Goal: Task Accomplishment & Management: Complete application form

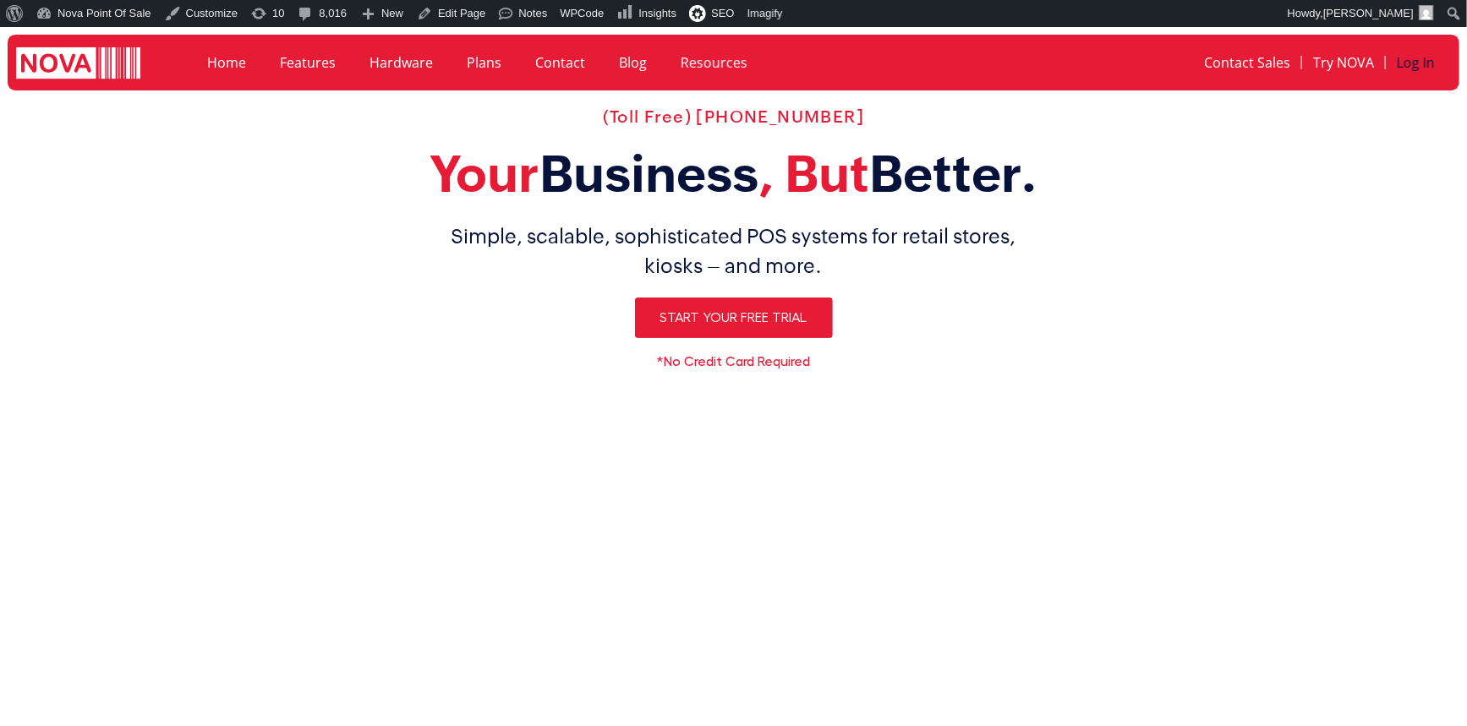
click at [1411, 57] on link "Log In" at bounding box center [1416, 62] width 60 height 39
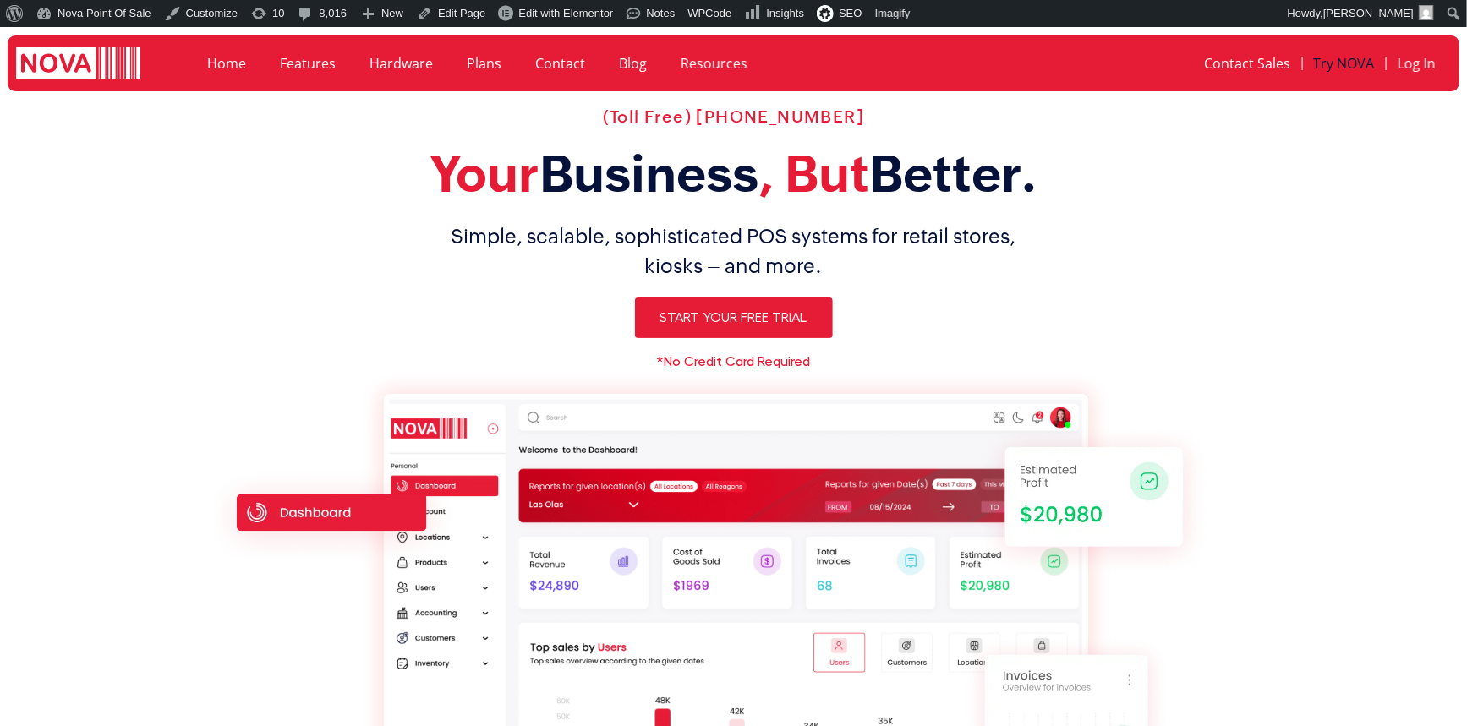
click at [1328, 58] on link "Try NOVA" at bounding box center [1344, 63] width 83 height 39
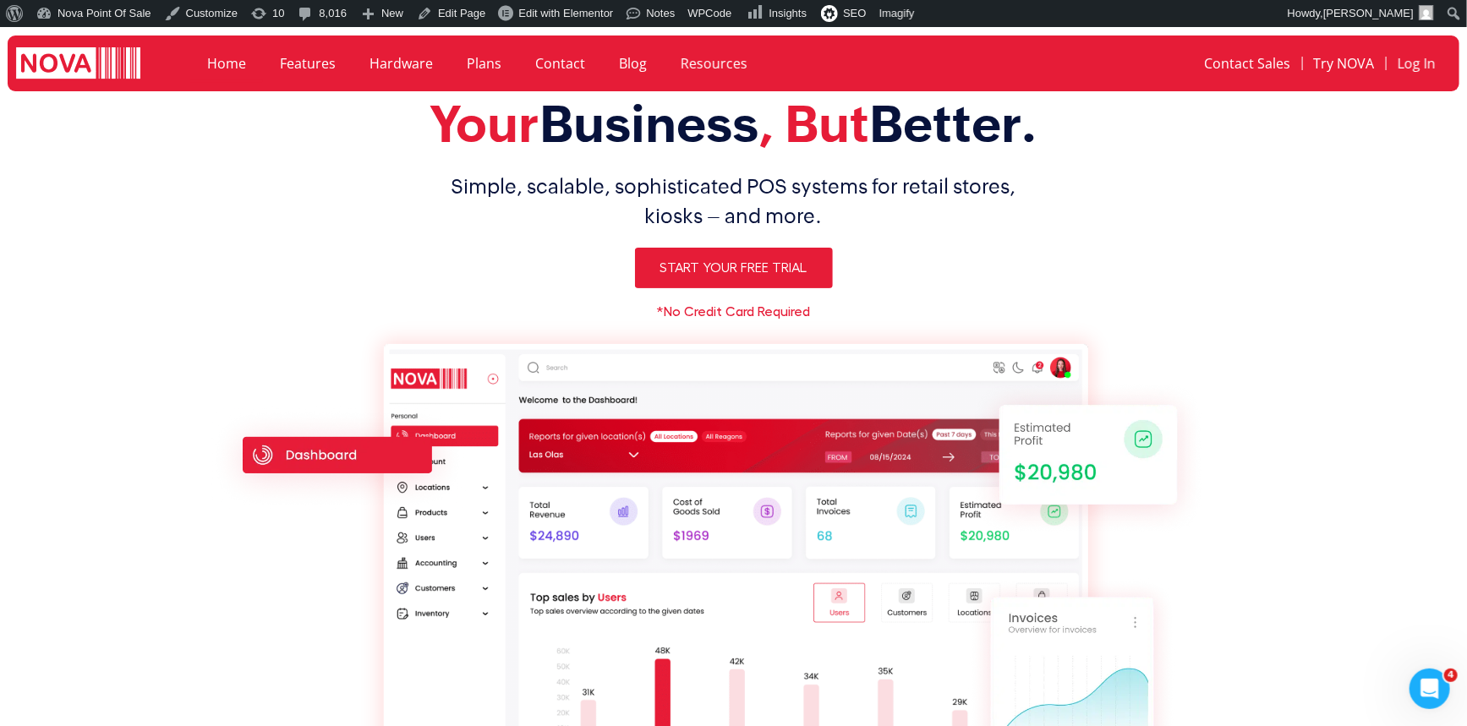
scroll to position [76, 0]
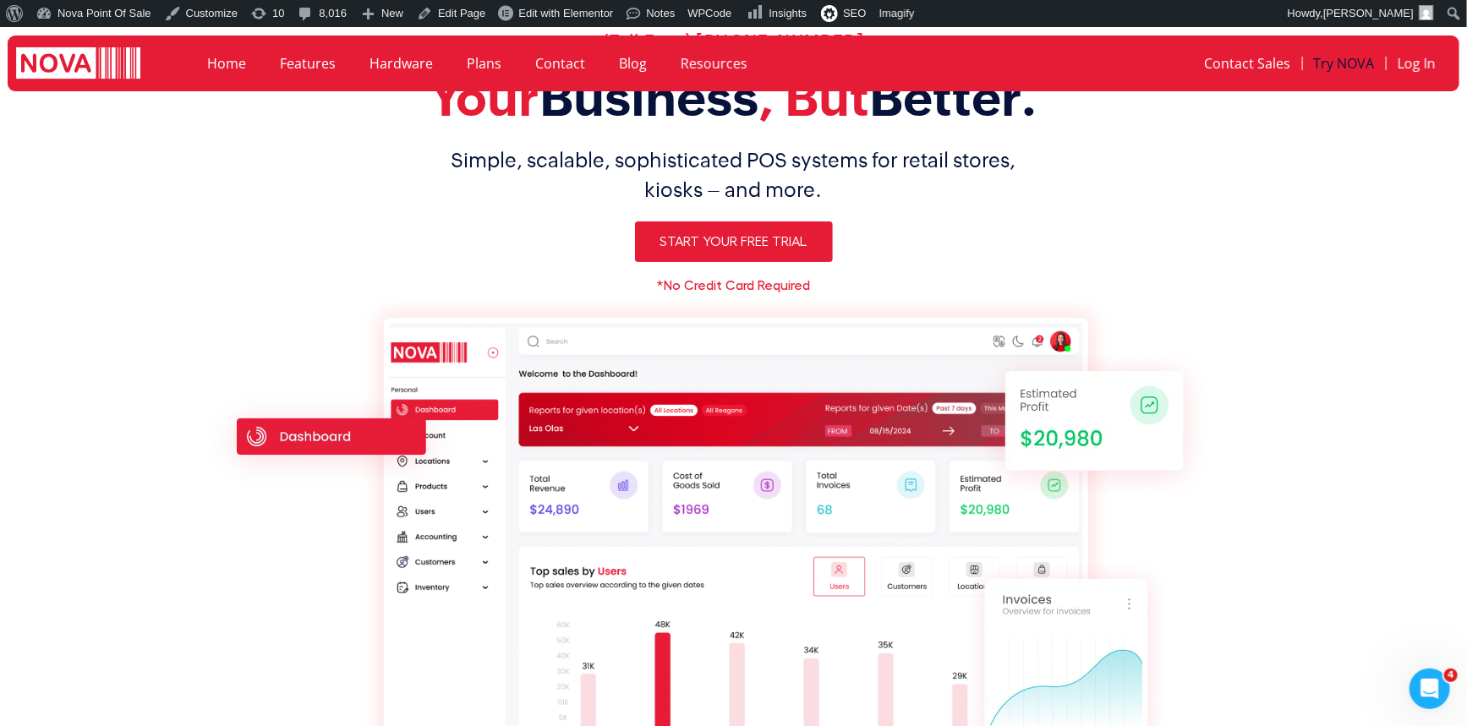
click at [1341, 57] on link "Try NOVA" at bounding box center [1344, 63] width 83 height 39
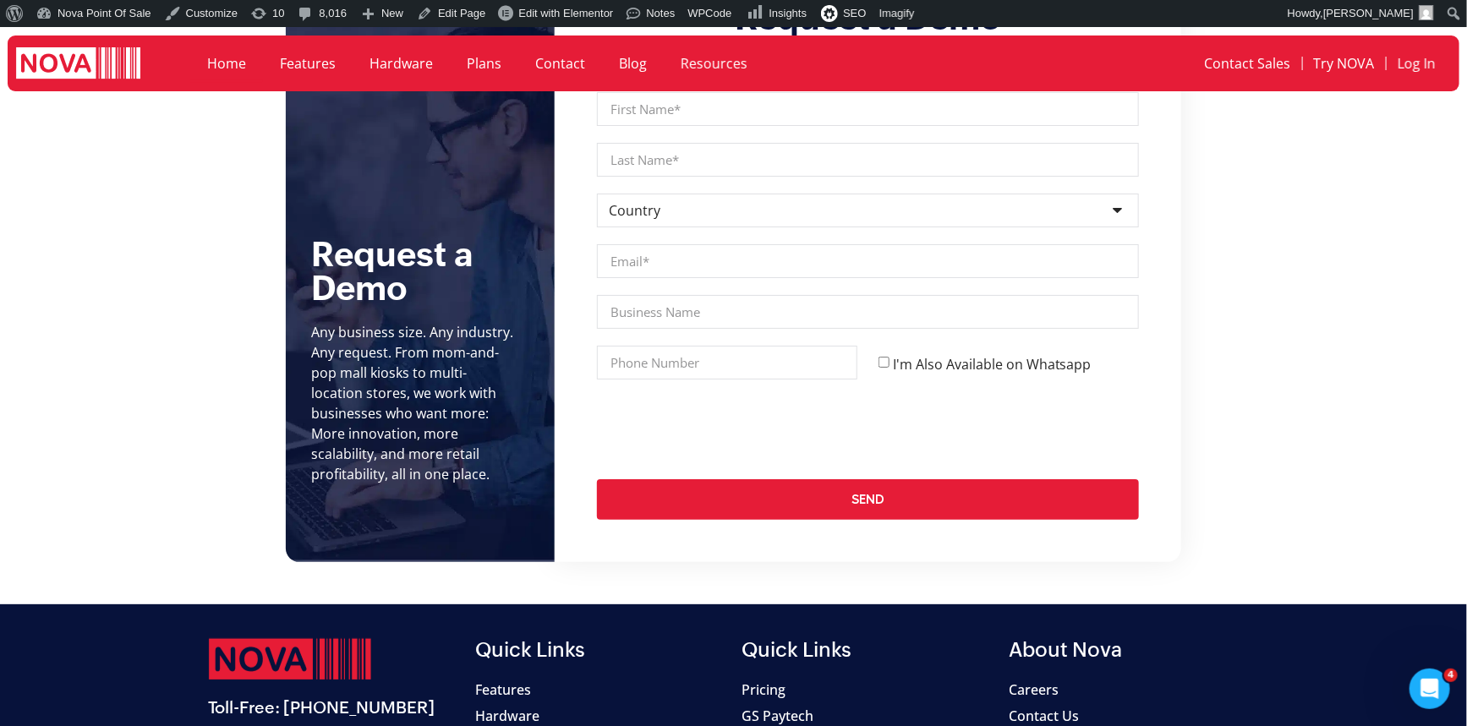
scroll to position [6351, 0]
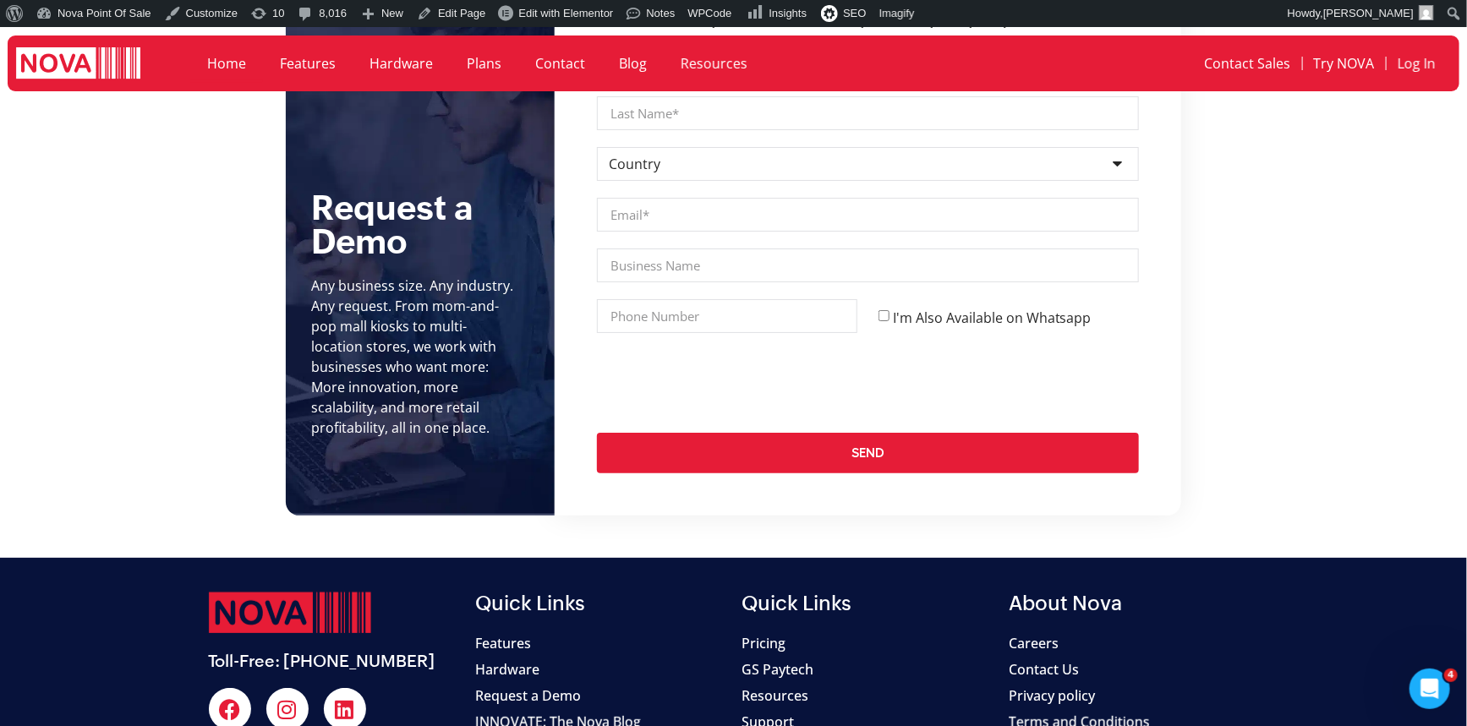
scroll to position [6428, 0]
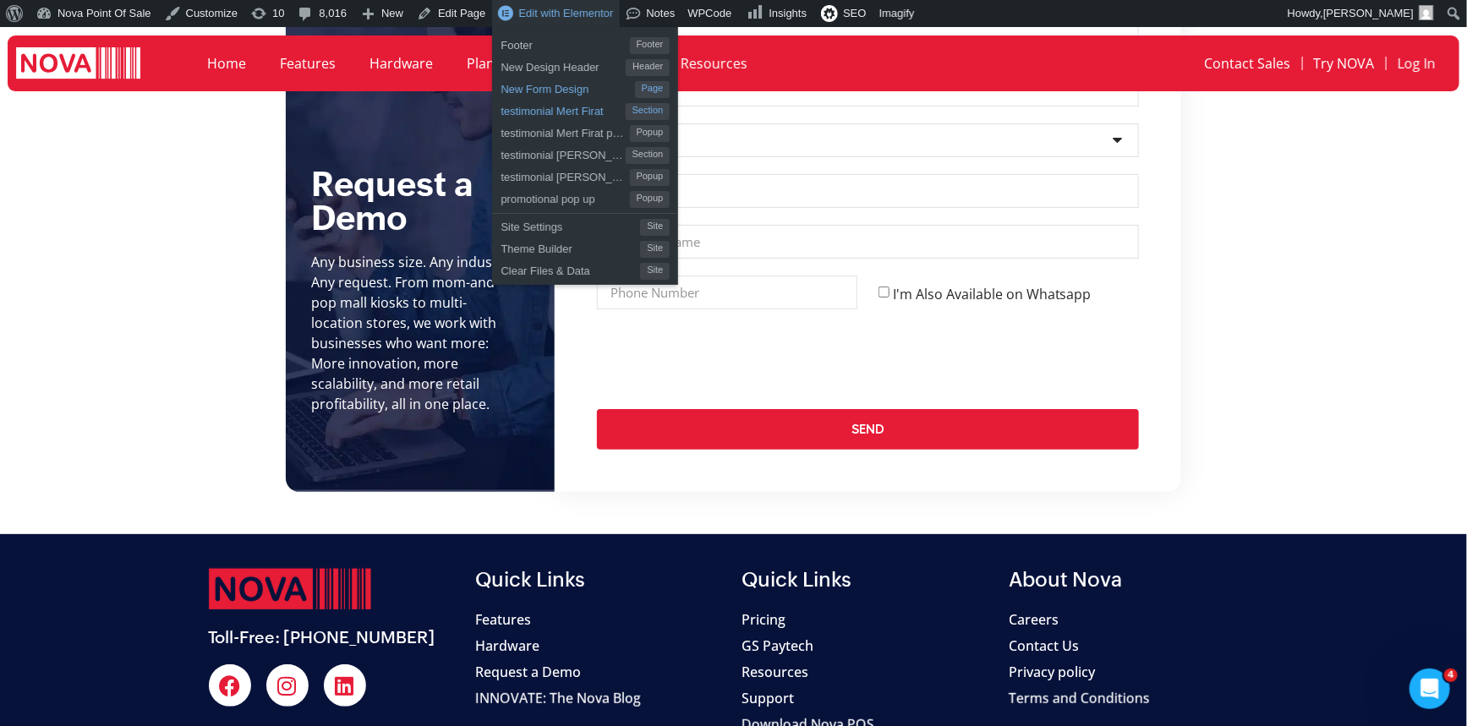
drag, startPoint x: 566, startPoint y: 96, endPoint x: 574, endPoint y: 104, distance: 12.0
click at [566, 96] on span "New Form Design" at bounding box center [567, 87] width 134 height 22
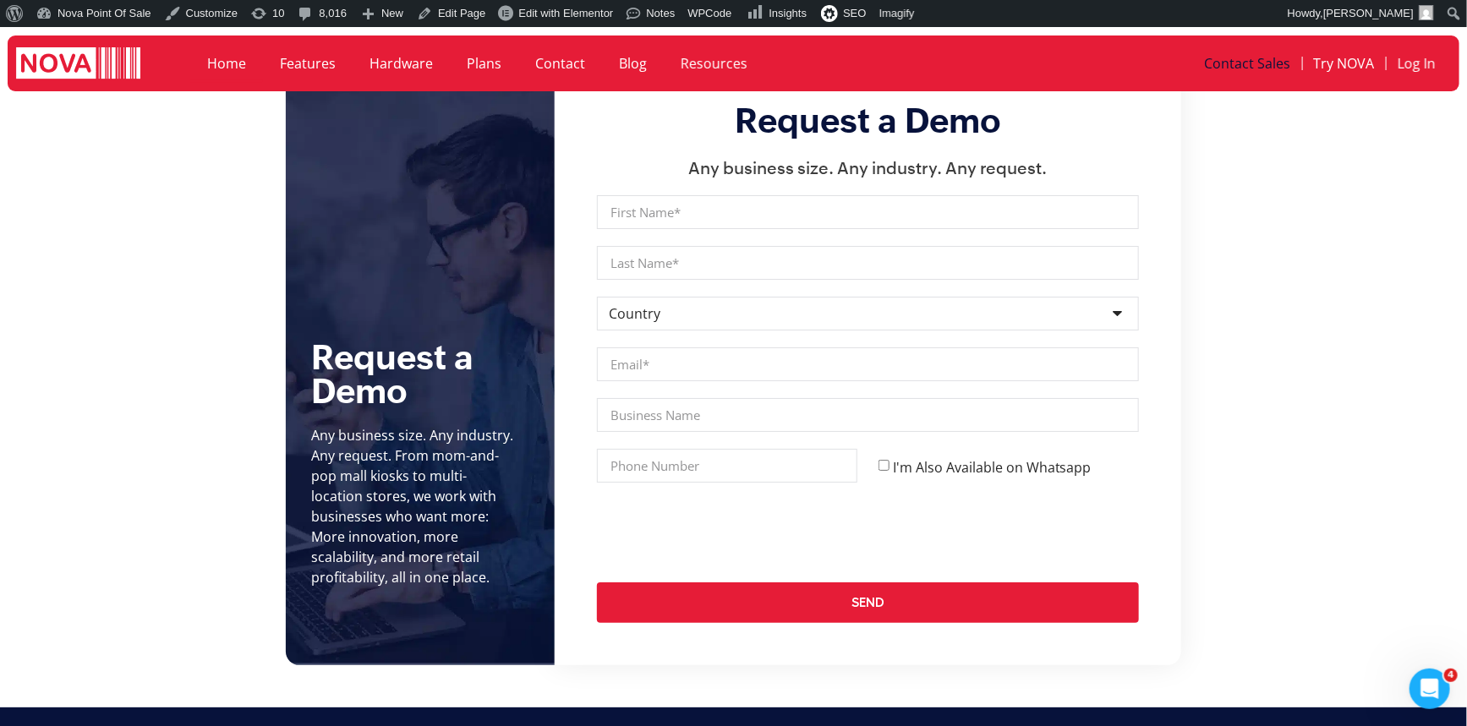
scroll to position [6120, 0]
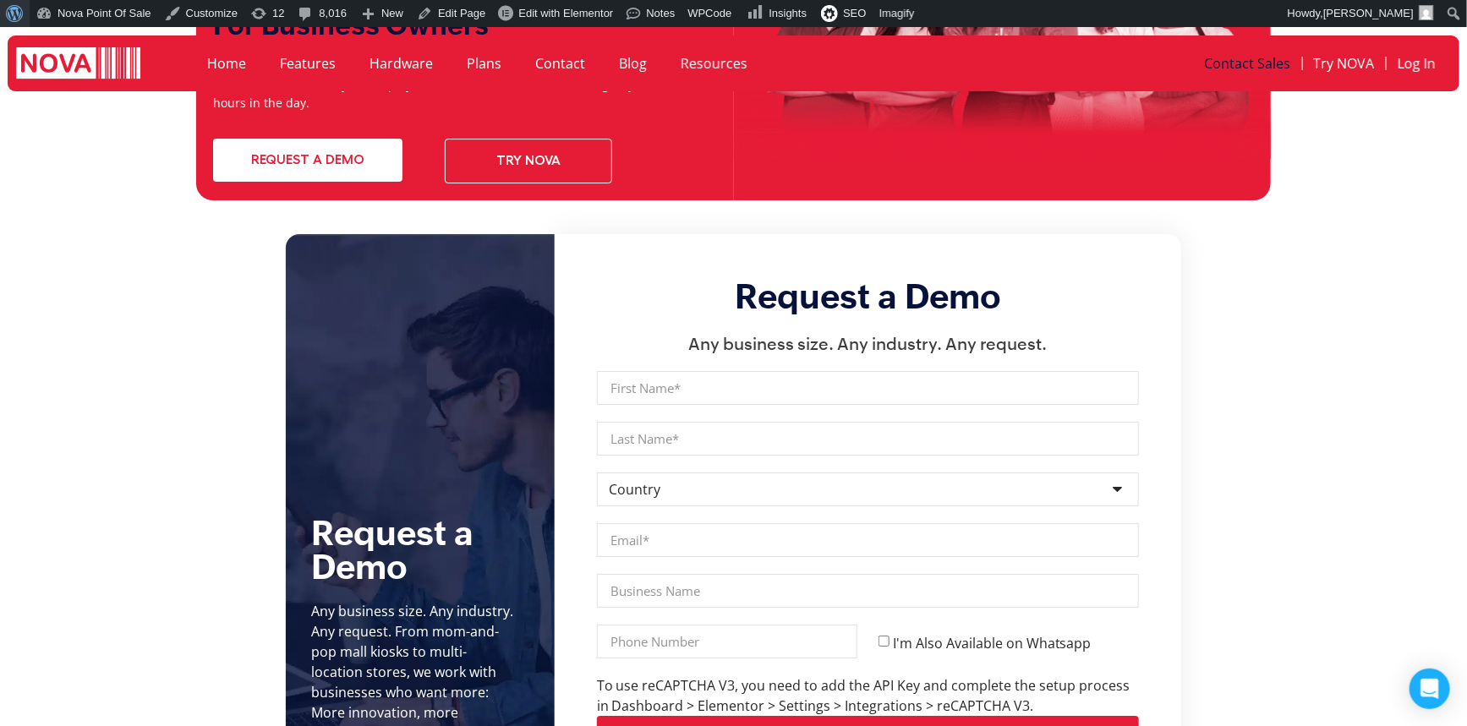
scroll to position [6120, 0]
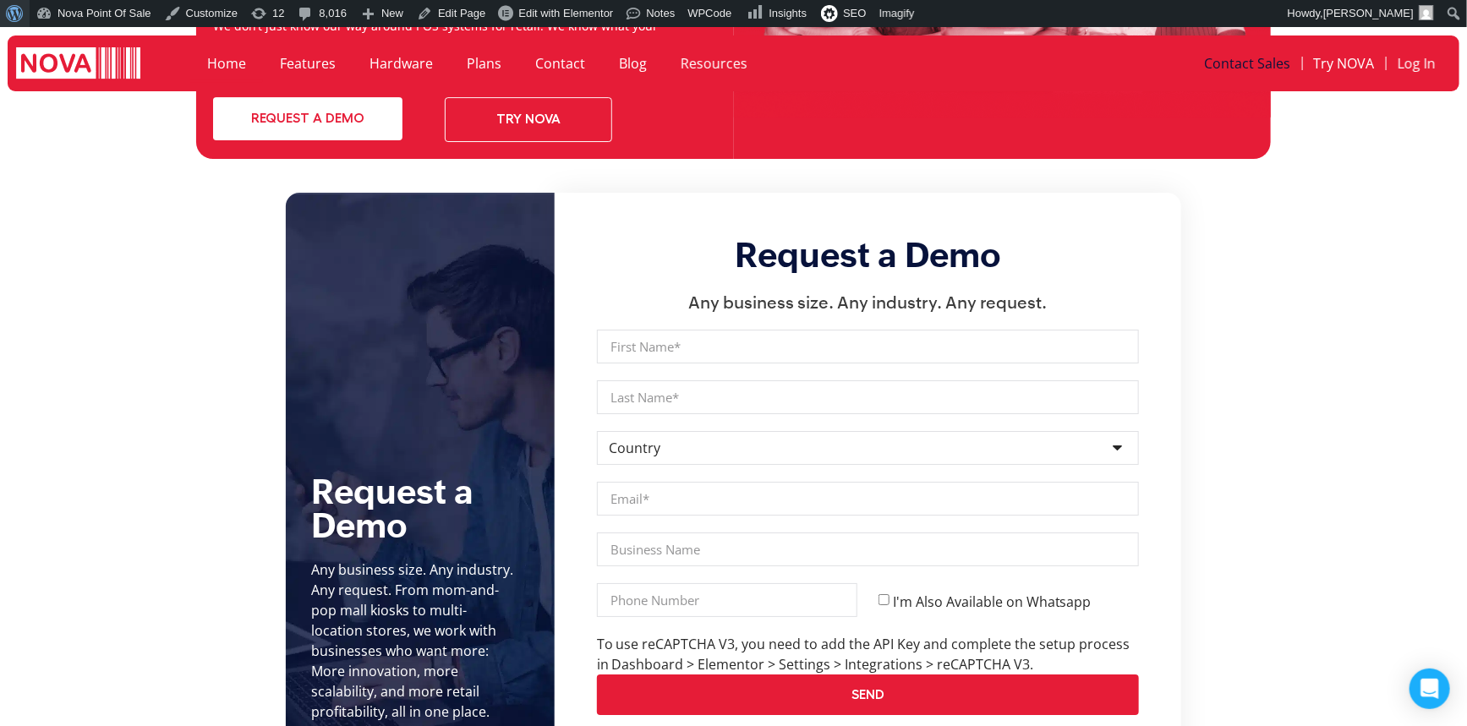
click at [19, 11] on span "Toolbar" at bounding box center [12, 12] width 13 height 24
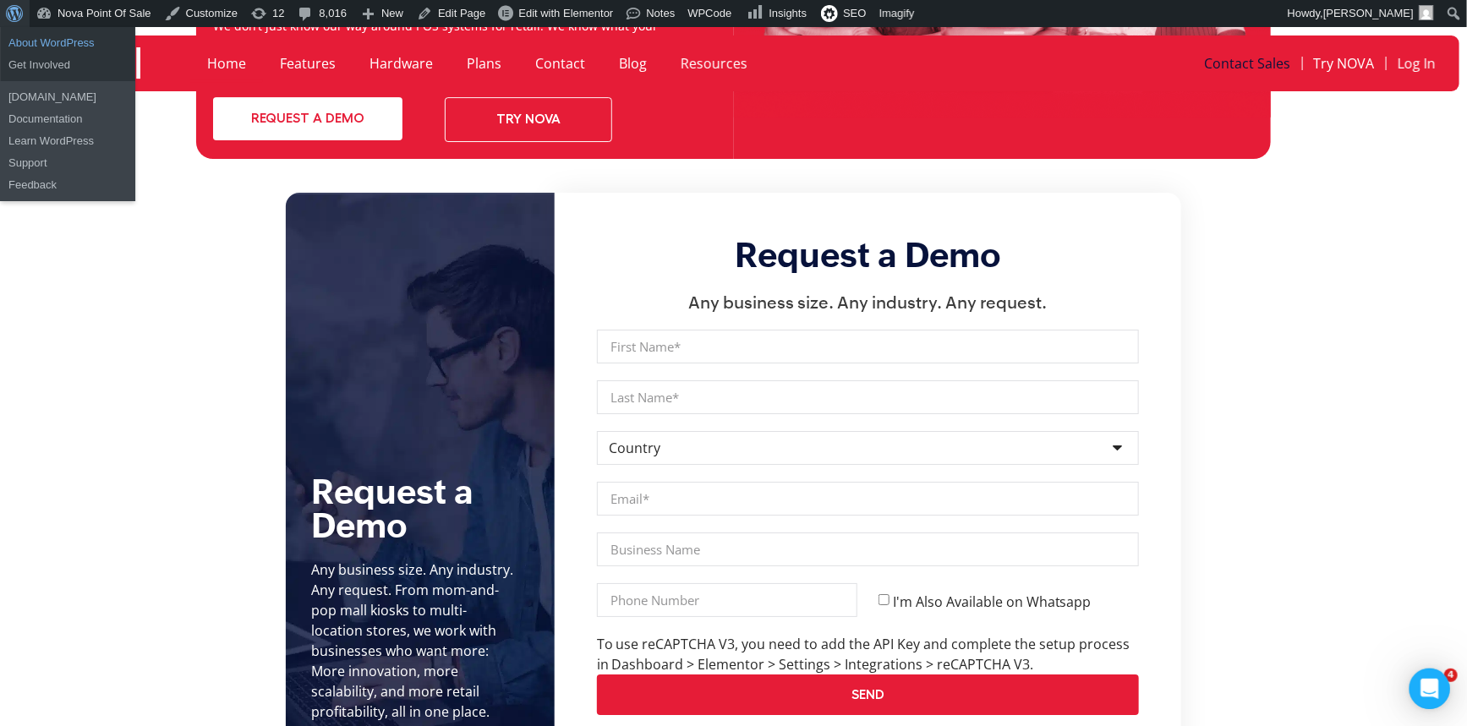
scroll to position [0, 0]
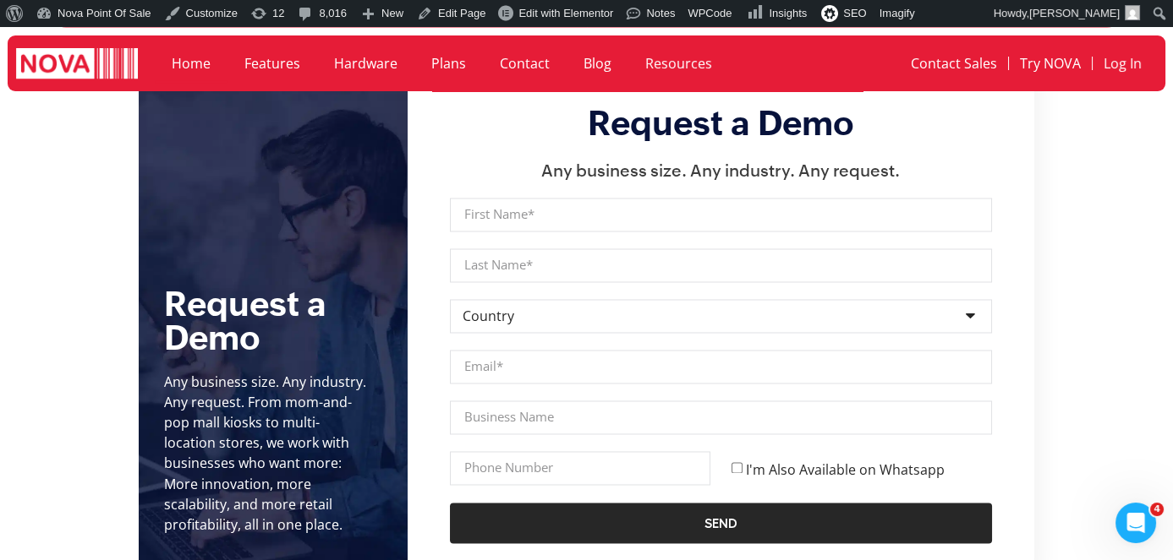
scroll to position [5840, 0]
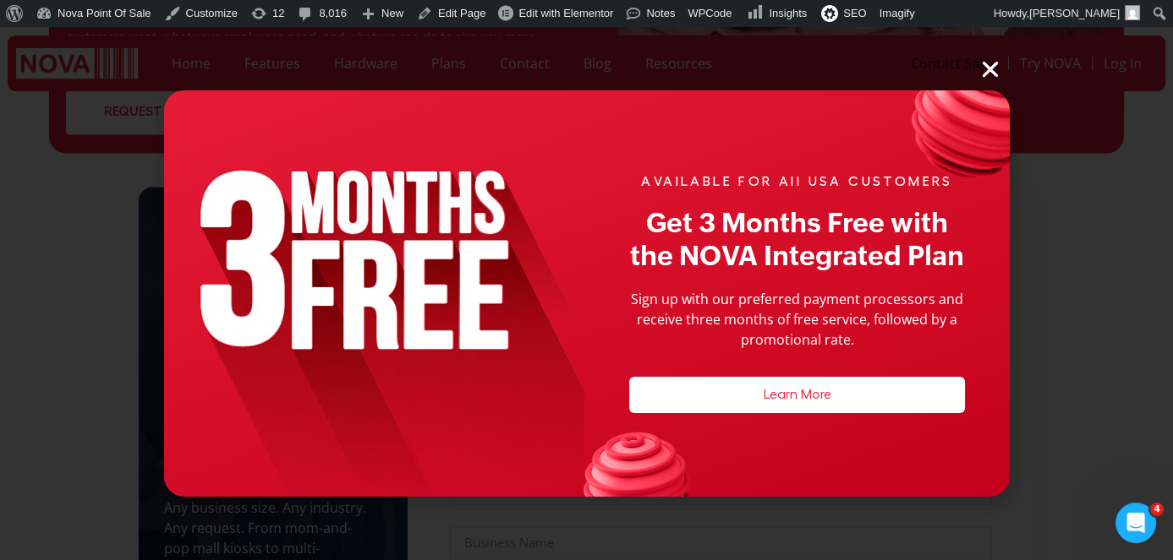
click at [998, 73] on icon "Close" at bounding box center [990, 69] width 22 height 22
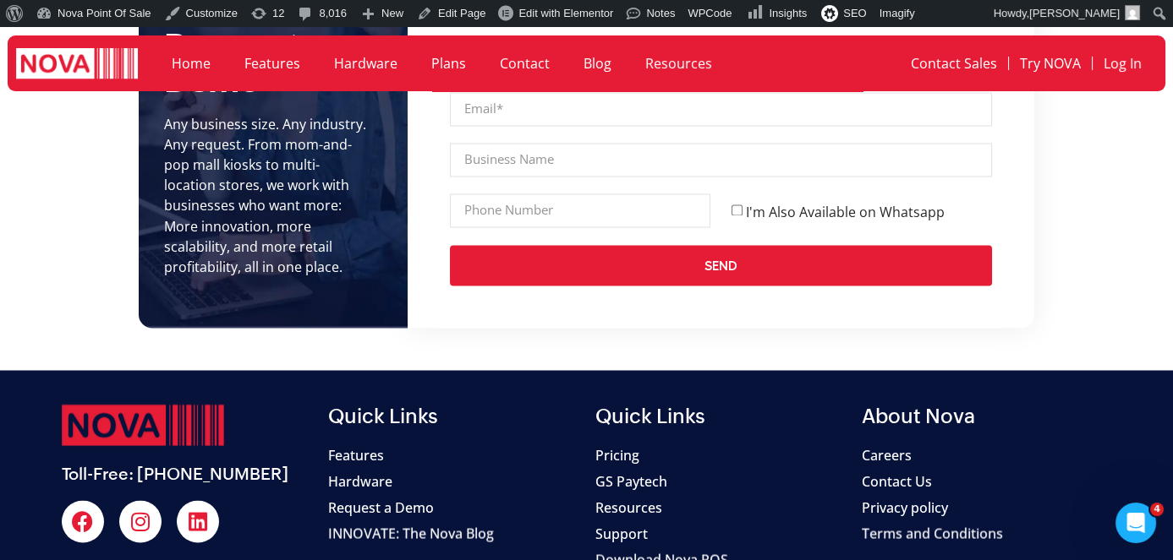
scroll to position [5917, 0]
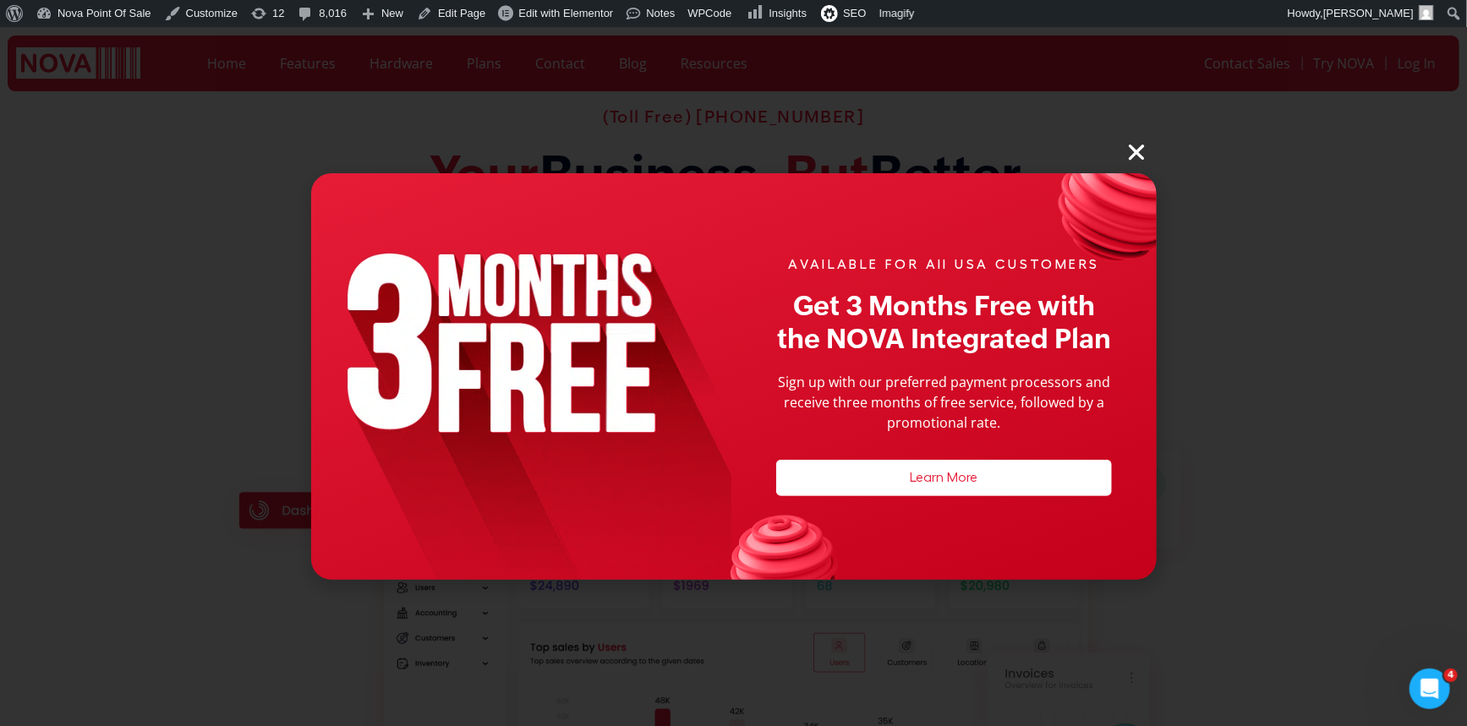
click at [1139, 141] on icon "Close" at bounding box center [1137, 152] width 22 height 22
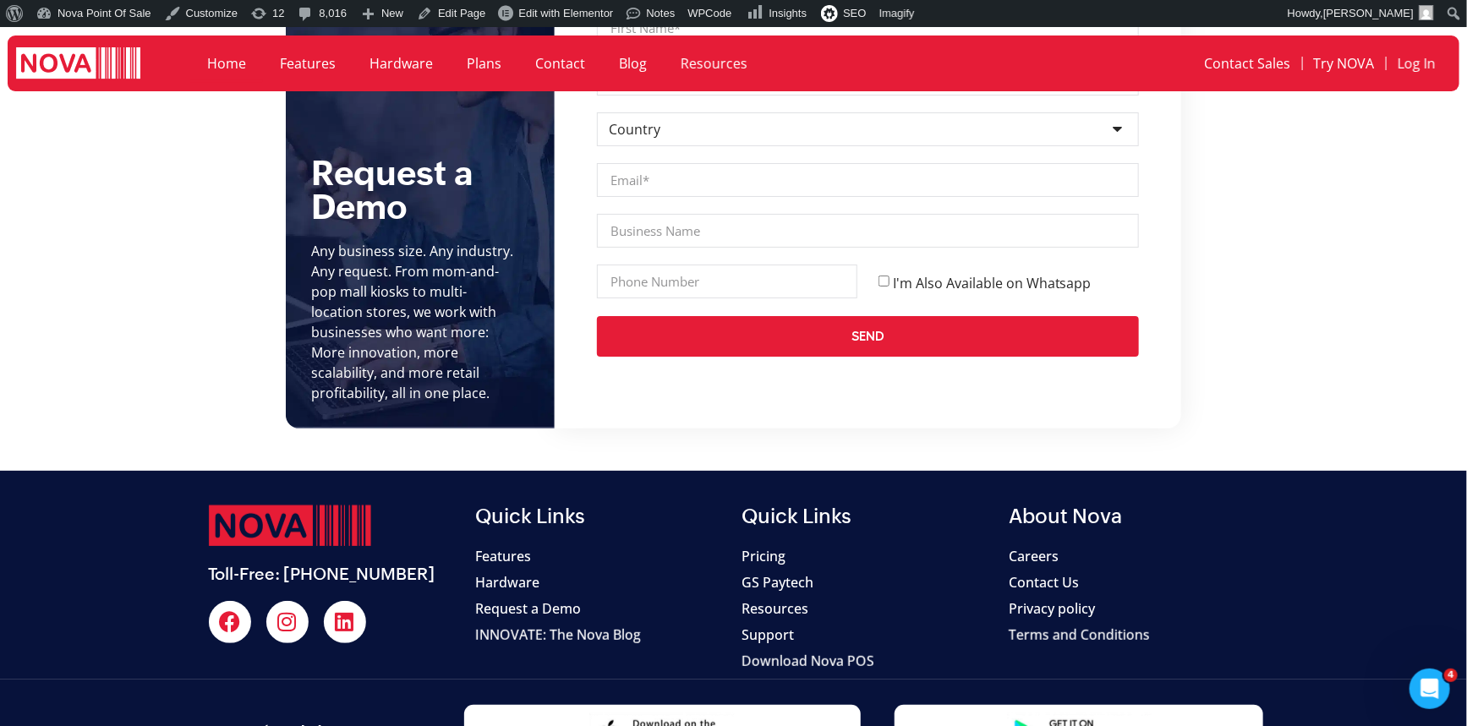
scroll to position [6298, 0]
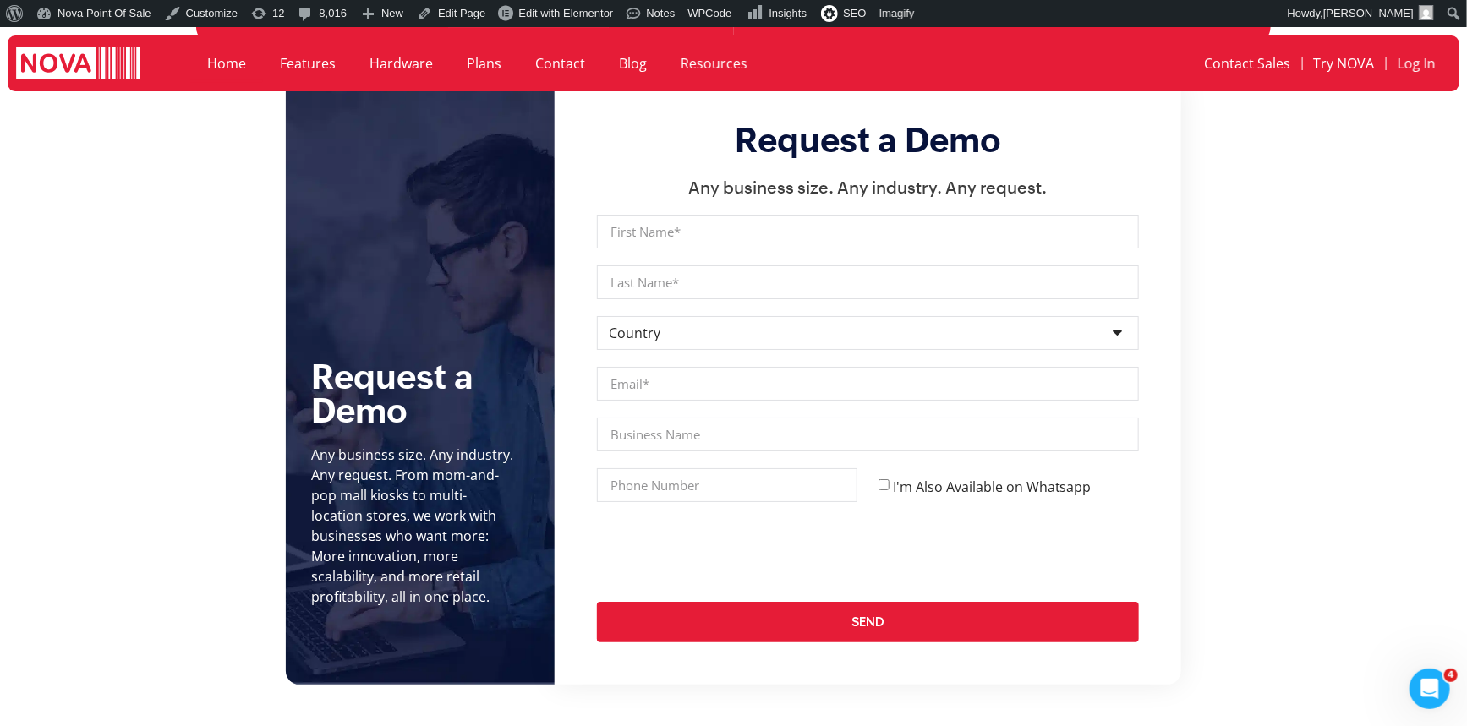
scroll to position [6197, 0]
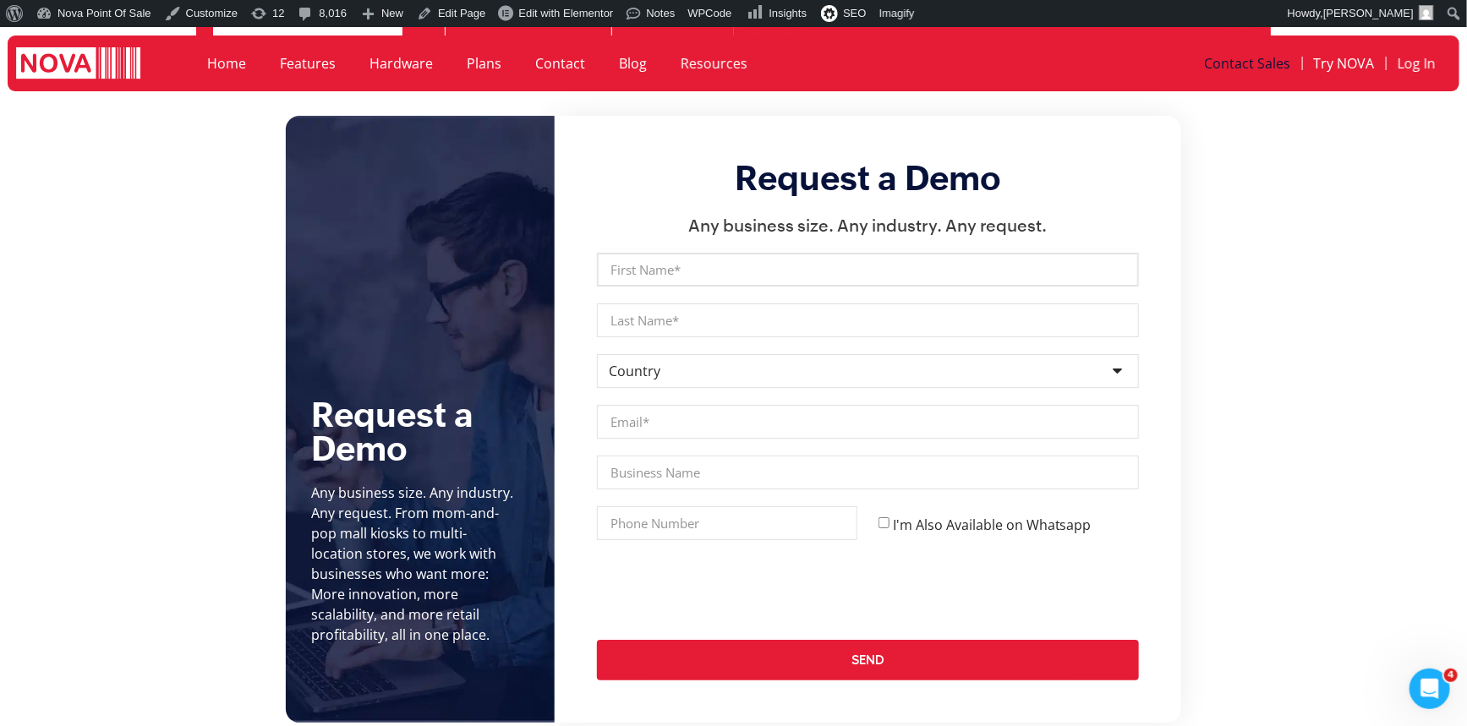
click at [683, 253] on input "First Name" at bounding box center [868, 270] width 542 height 34
type input "[PERSON_NAME]"
drag, startPoint x: 680, startPoint y: 309, endPoint x: 682, endPoint y: 292, distance: 16.3
click at [681, 309] on div "First Name Ali Last Name Country Country Afghanistan Albania Algeria Andorra An…" at bounding box center [867, 475] width 563 height 445
click at [684, 303] on input "Last Name" at bounding box center [868, 320] width 542 height 34
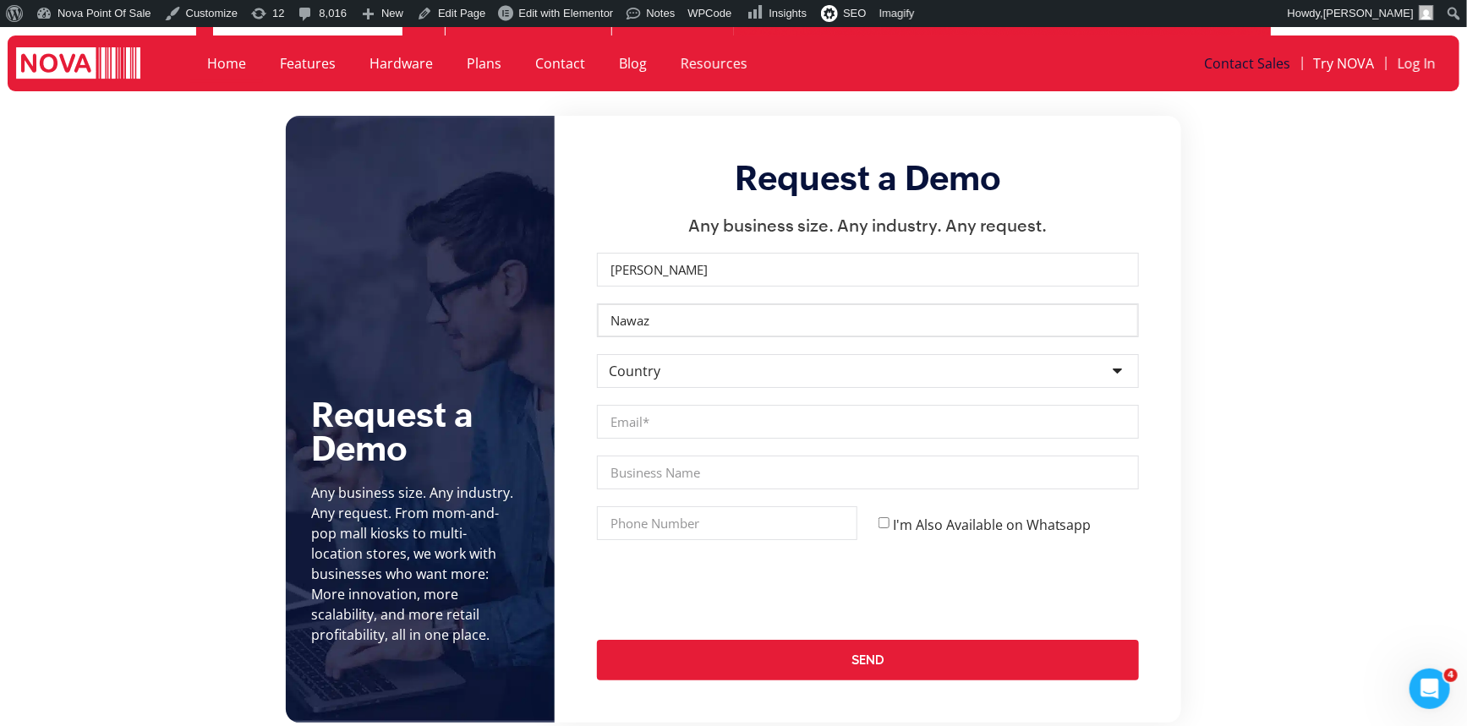
type input "Nawaz"
click at [691, 354] on select "Country [GEOGRAPHIC_DATA] [GEOGRAPHIC_DATA] [GEOGRAPHIC_DATA] [GEOGRAPHIC_DATA]…" at bounding box center [868, 371] width 542 height 34
select select "[GEOGRAPHIC_DATA]"
click at [597, 354] on select "Country [GEOGRAPHIC_DATA] [GEOGRAPHIC_DATA] [GEOGRAPHIC_DATA] [GEOGRAPHIC_DATA]…" at bounding box center [868, 371] width 542 height 34
click at [665, 405] on input "Email" at bounding box center [868, 422] width 542 height 34
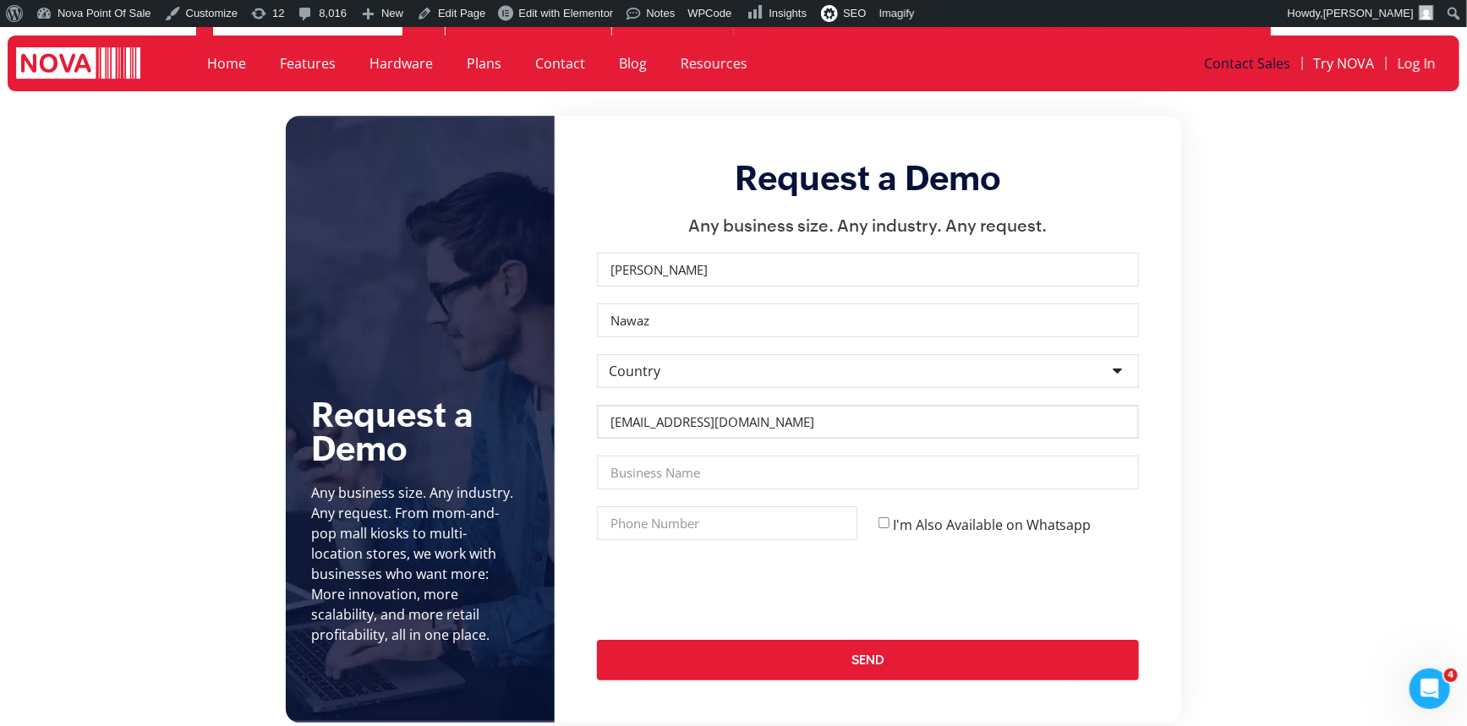
type input "ali@novapointofsale.com"
click at [674, 253] on input "[PERSON_NAME]" at bounding box center [868, 270] width 542 height 34
type input "[PERSON_NAME]"
click at [668, 303] on input "Nawaz" at bounding box center [868, 320] width 542 height 34
type input "Nawaz (test)"
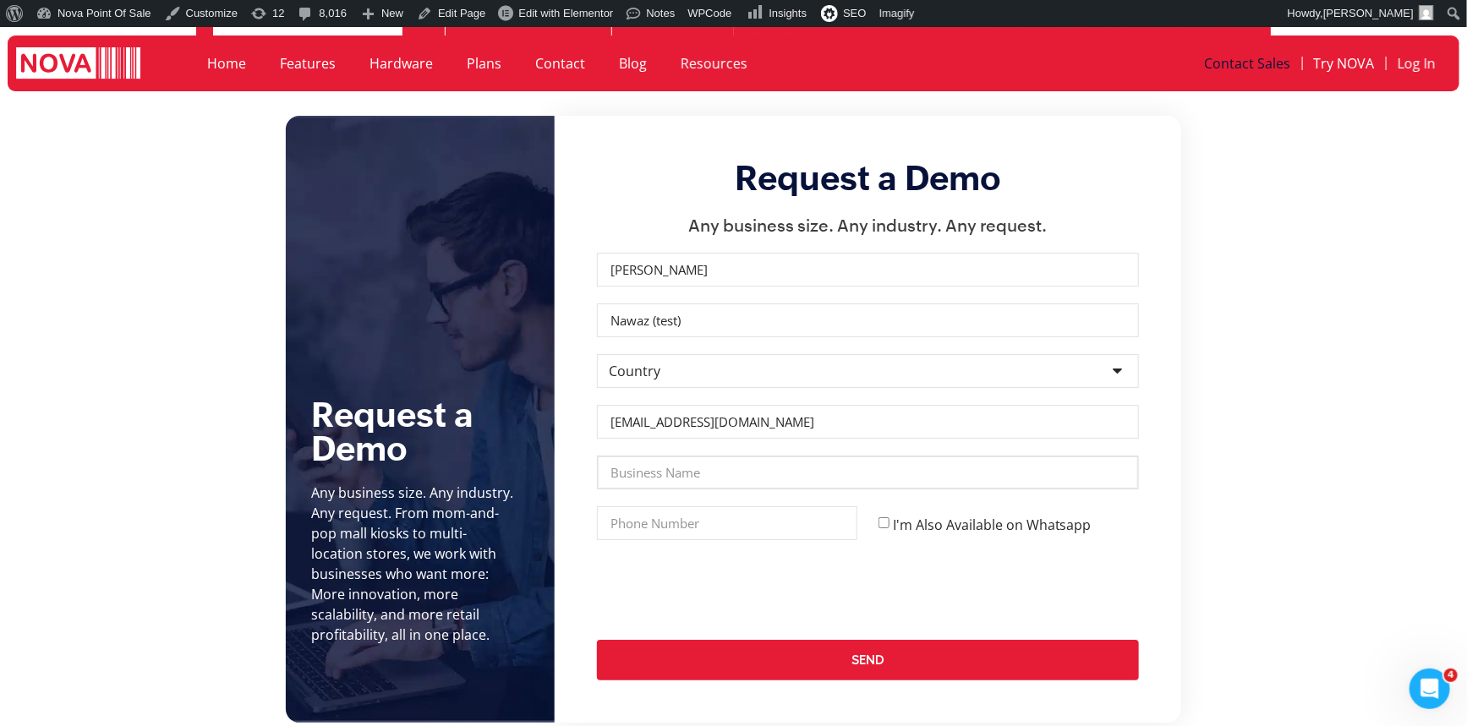
click at [668, 456] on input "Business Name" at bounding box center [868, 473] width 542 height 34
type input "NOVA"
click at [705, 506] on input "Phone" at bounding box center [727, 523] width 260 height 34
click at [636, 506] on input "Phone" at bounding box center [727, 523] width 260 height 34
type input "0900867546"
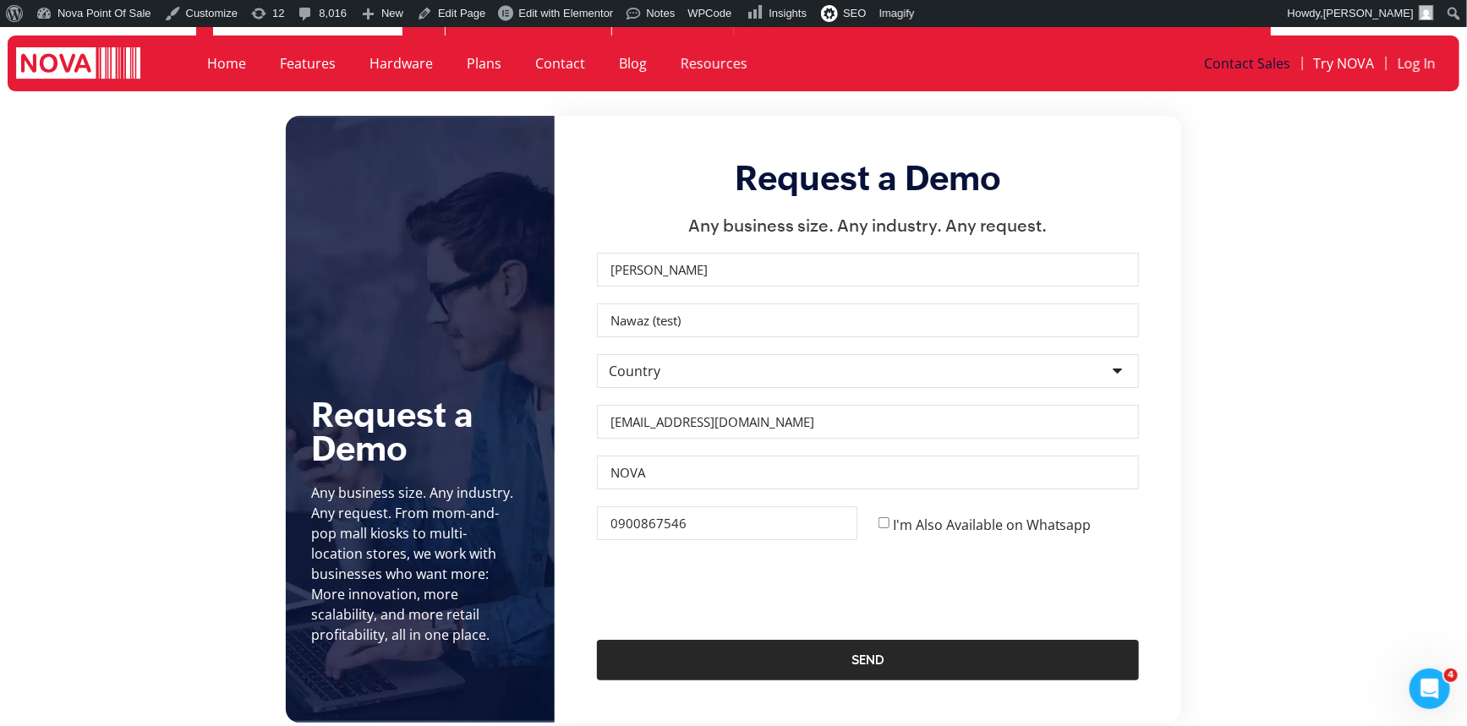
click at [875, 653] on span "Send" at bounding box center [867, 660] width 33 height 14
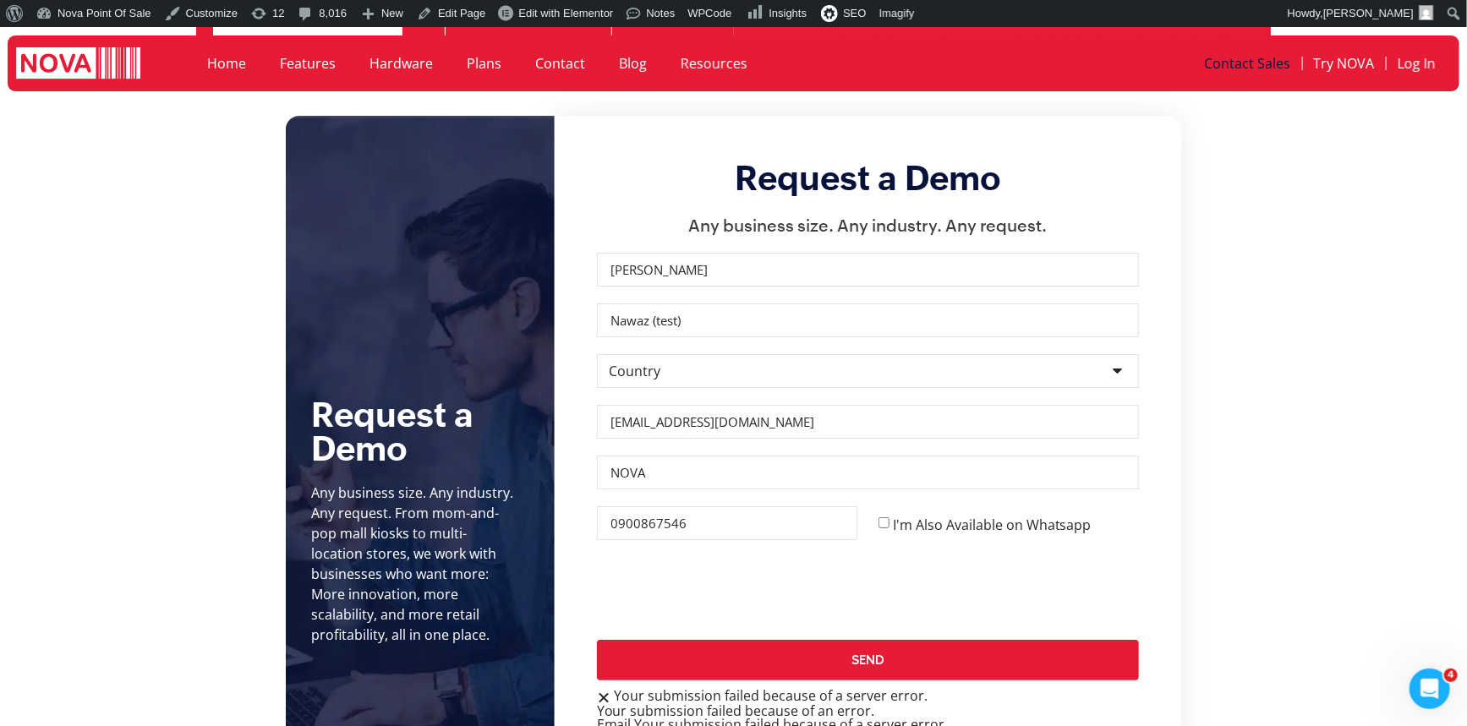
scroll to position [6351, 0]
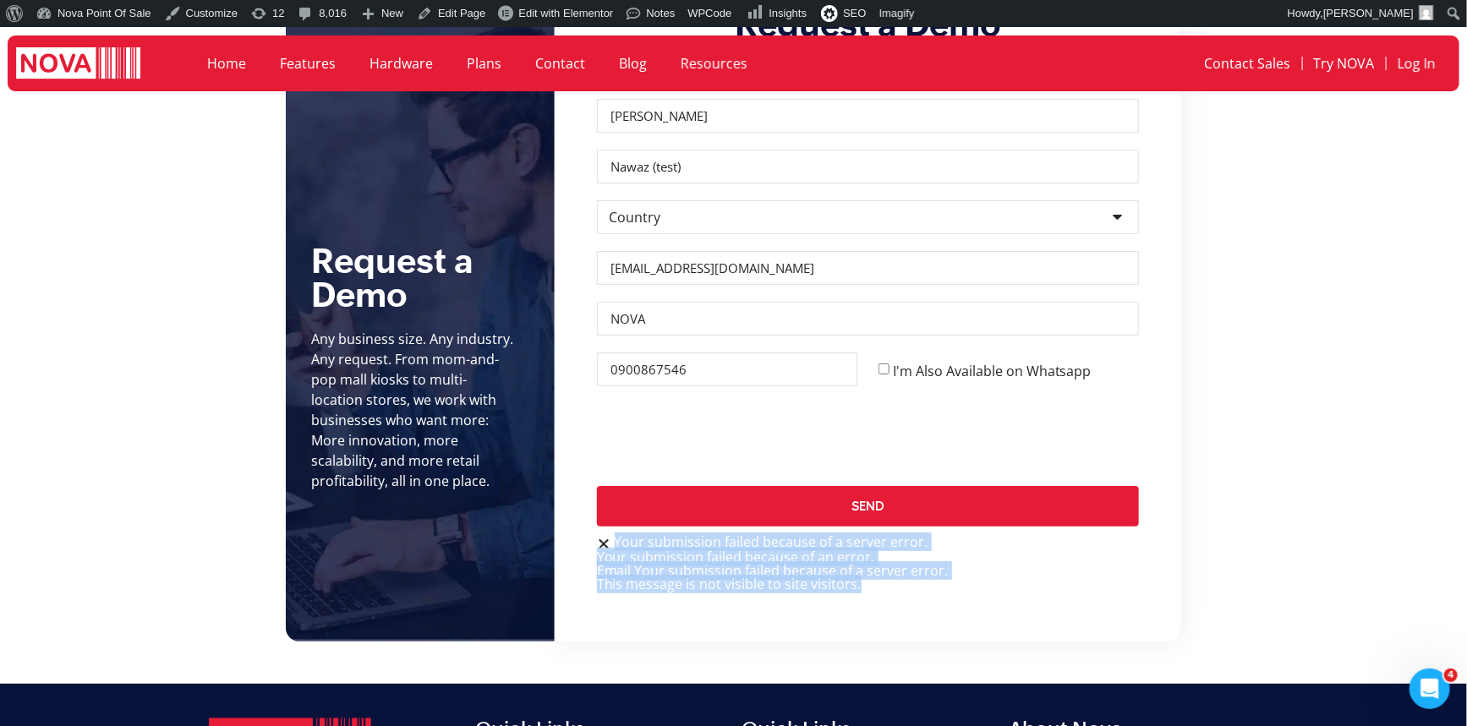
drag, startPoint x: 865, startPoint y: 551, endPoint x: 594, endPoint y: 506, distance: 274.3
click at [594, 506] on div "Request a Demo Any business size. Any industry. Any request. First Name Ali Las…" at bounding box center [868, 302] width 626 height 680
click at [670, 575] on div "Request a Demo Any business size. Any industry. Any request. First Name Ali Las…" at bounding box center [868, 302] width 626 height 680
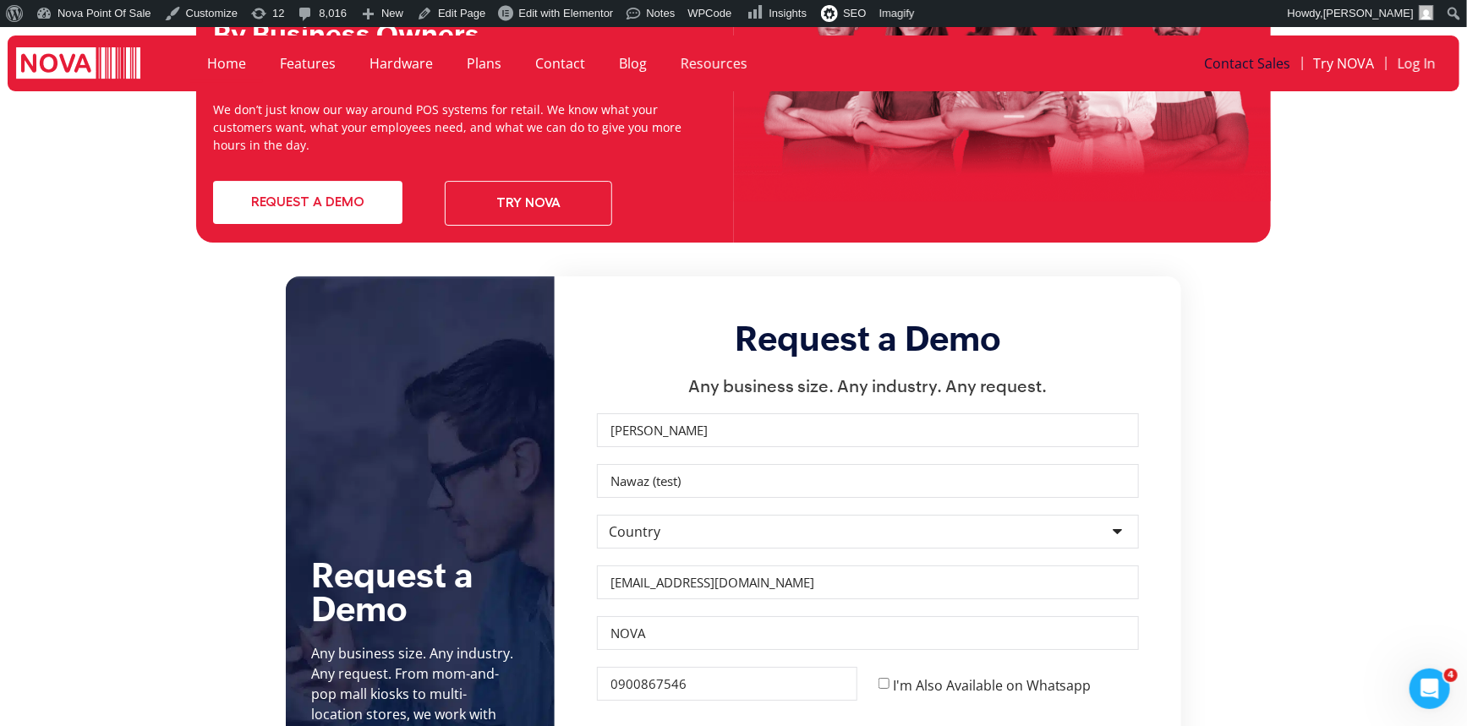
scroll to position [6197, 0]
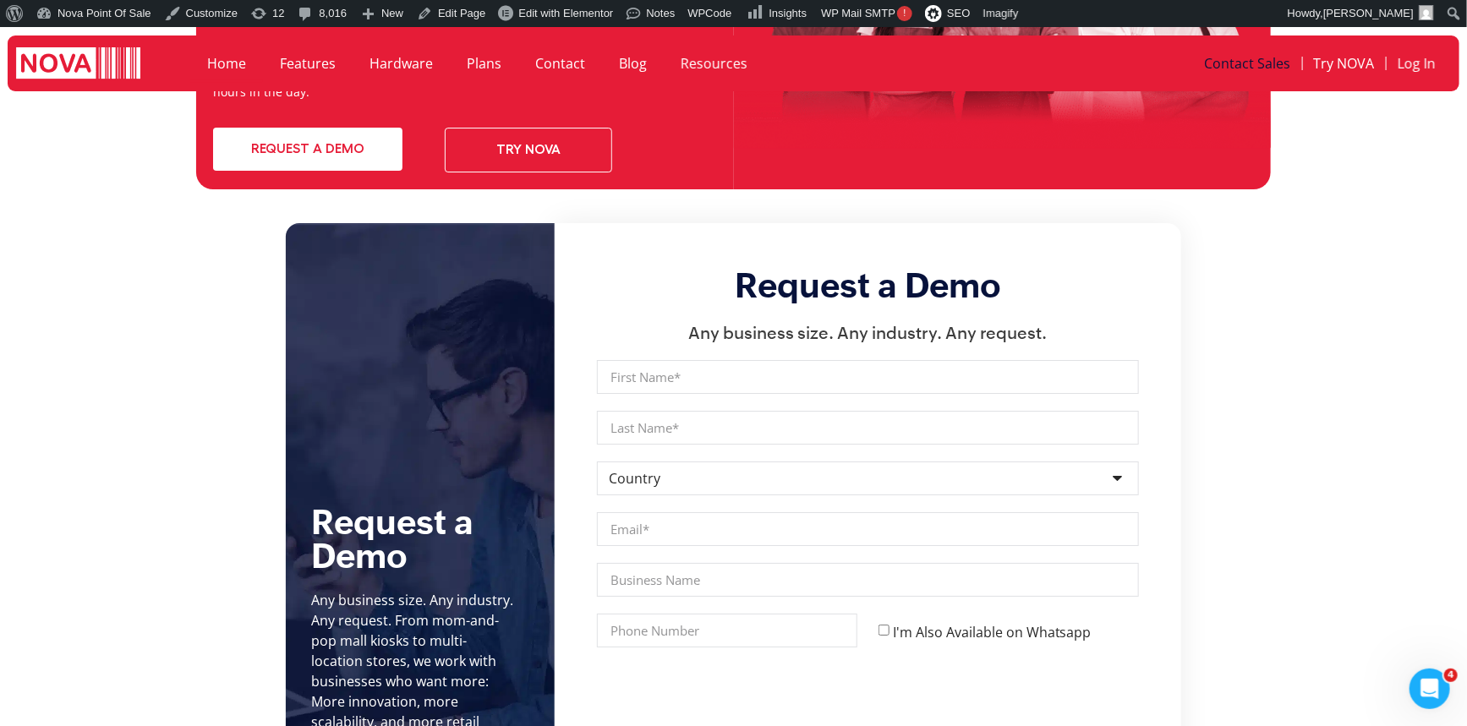
scroll to position [6144, 0]
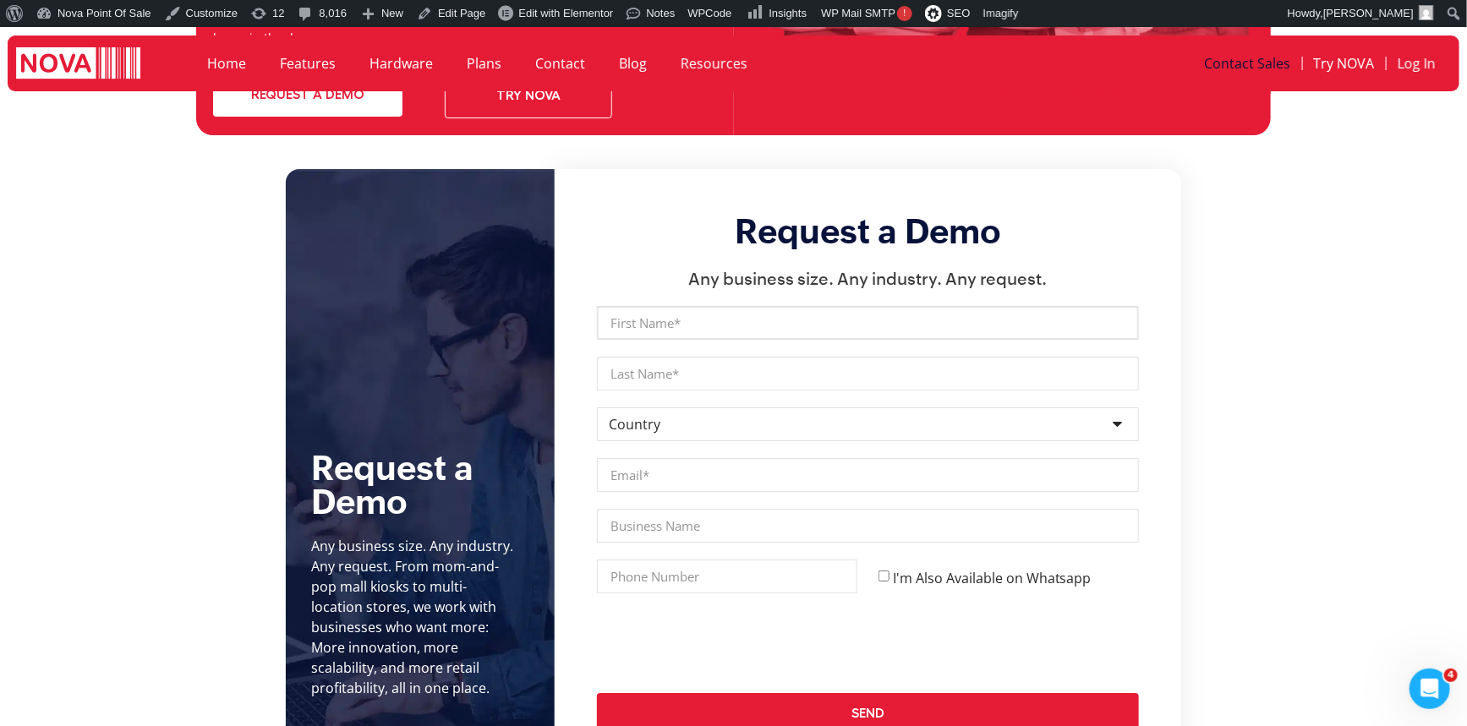
click at [681, 306] on input "First Name" at bounding box center [868, 323] width 542 height 34
type input "[PERSON_NAME]"
click at [646, 357] on input "Last Name" at bounding box center [868, 374] width 542 height 34
click at [662, 407] on select "Country [GEOGRAPHIC_DATA] [GEOGRAPHIC_DATA] [GEOGRAPHIC_DATA] [GEOGRAPHIC_DATA]…" at bounding box center [868, 424] width 542 height 34
select select "[GEOGRAPHIC_DATA]"
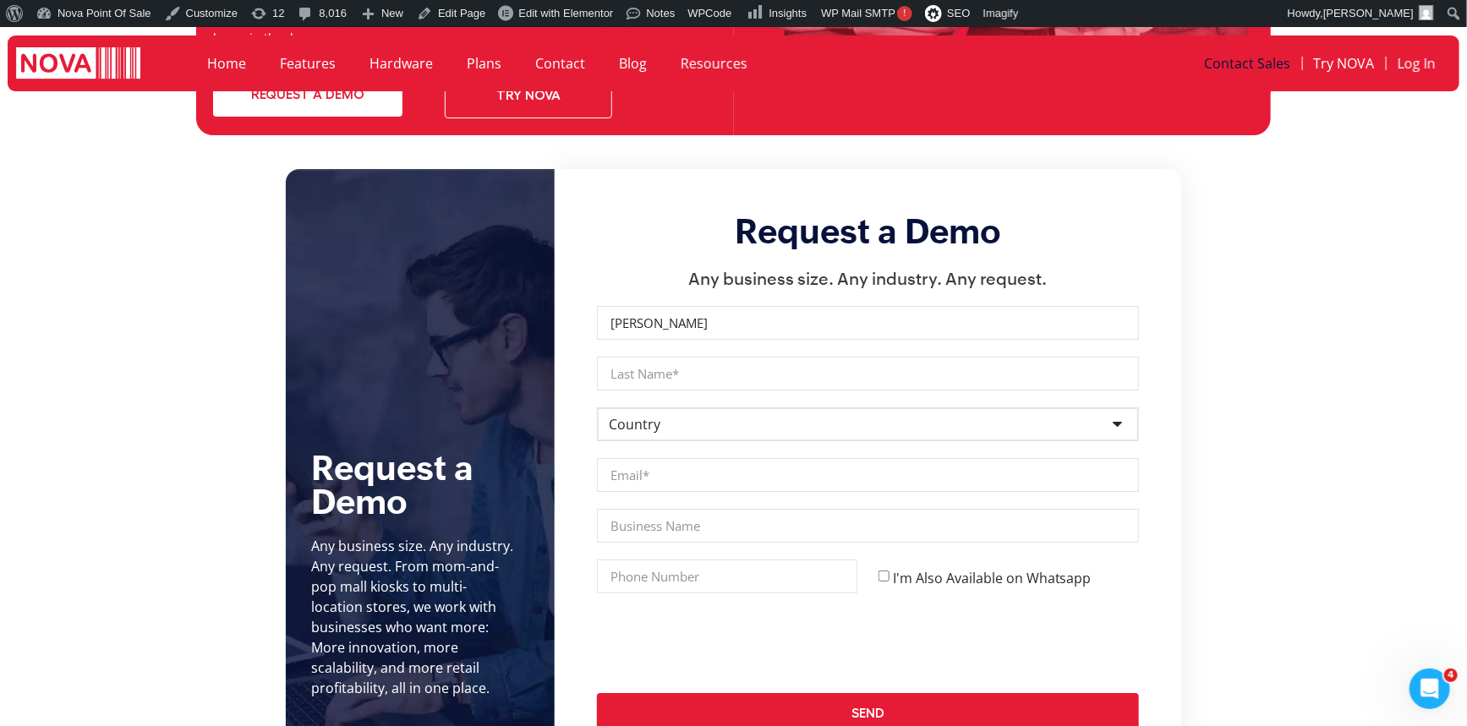
click at [597, 407] on select "Country [GEOGRAPHIC_DATA] [GEOGRAPHIC_DATA] [GEOGRAPHIC_DATA] [GEOGRAPHIC_DATA]…" at bounding box center [868, 424] width 542 height 34
click at [656, 458] on input "Email" at bounding box center [868, 475] width 542 height 34
type input "ali@novapointofsale.com"
drag, startPoint x: 664, startPoint y: 485, endPoint x: 684, endPoint y: 496, distance: 22.3
click at [664, 509] on input "Business Name" at bounding box center [868, 526] width 542 height 34
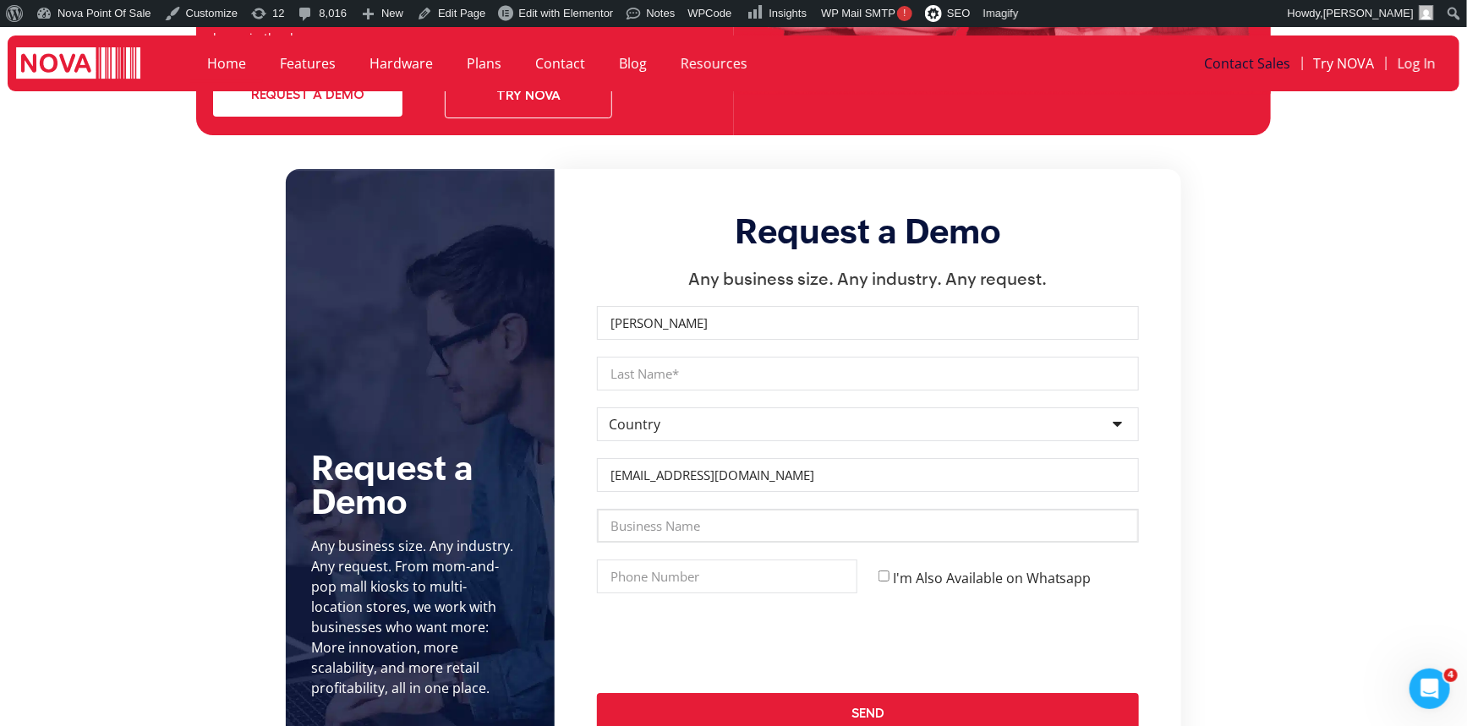
type input "NOVA"
click at [670, 560] on input "Phone" at bounding box center [727, 577] width 260 height 34
type input "0900867546"
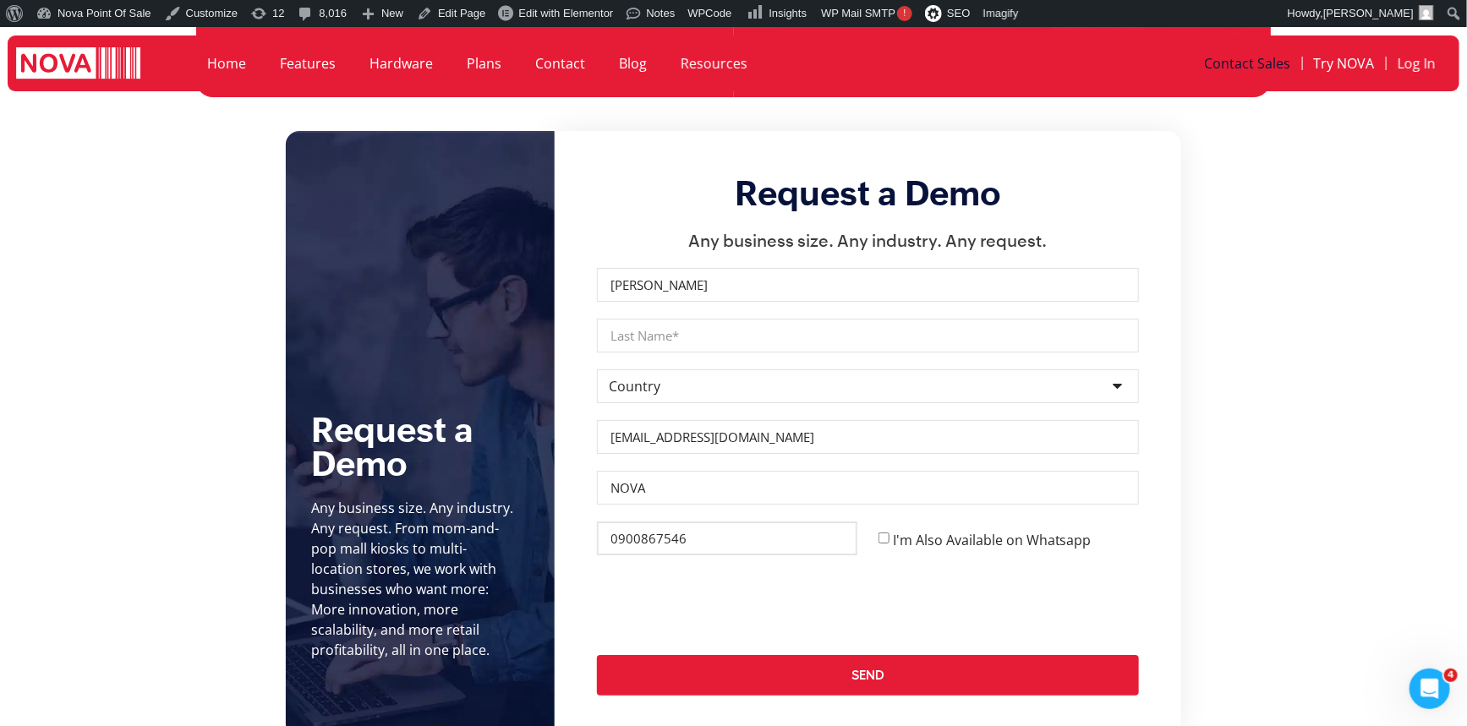
scroll to position [6221, 0]
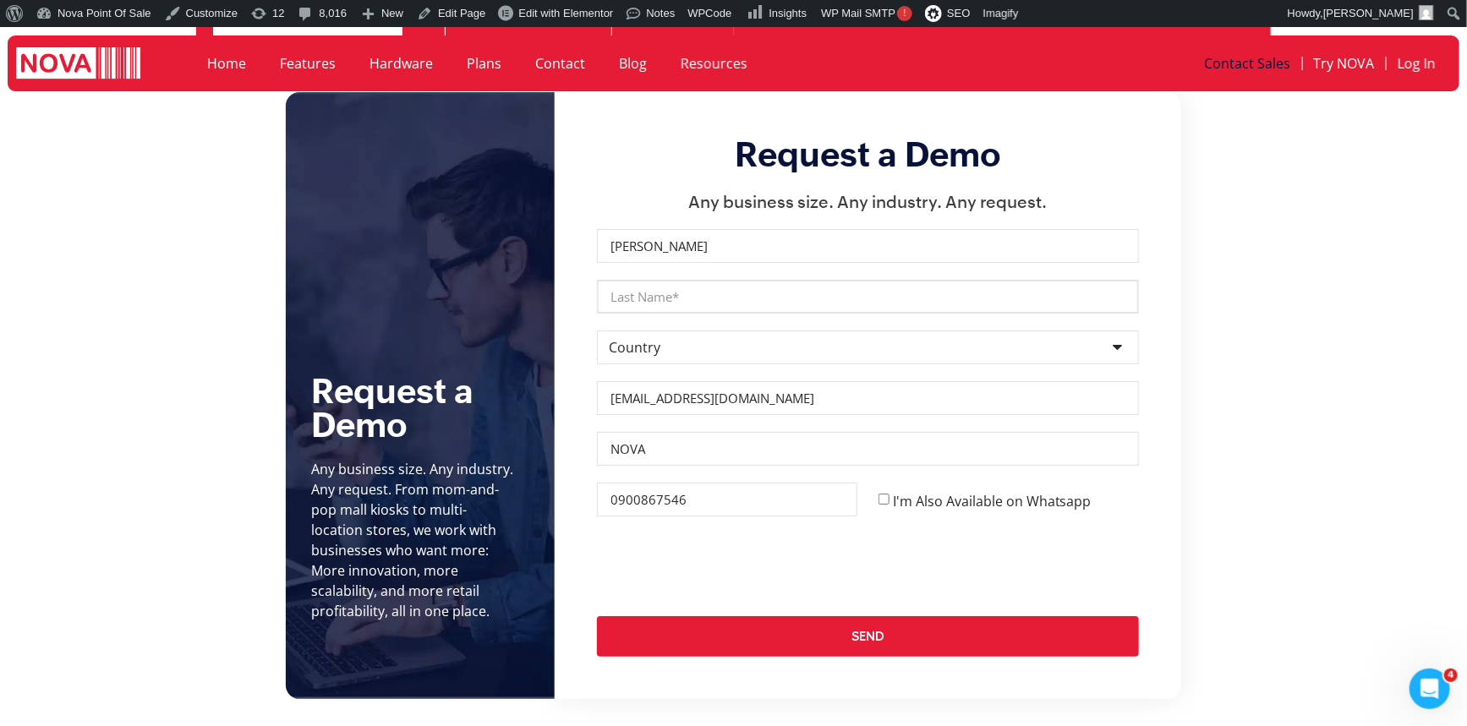
click at [640, 280] on input "Last Name" at bounding box center [868, 297] width 542 height 34
type input "Nawaz (test)"
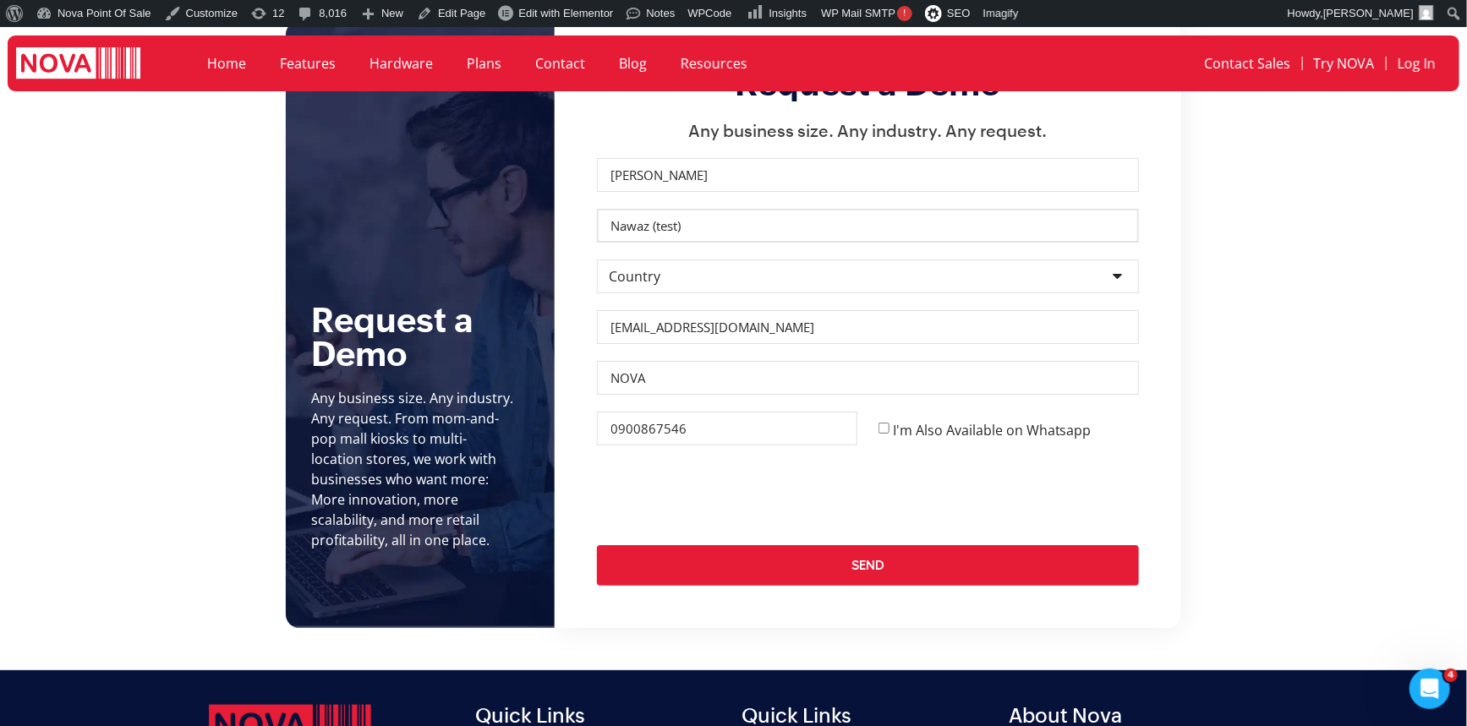
scroll to position [6374, 0]
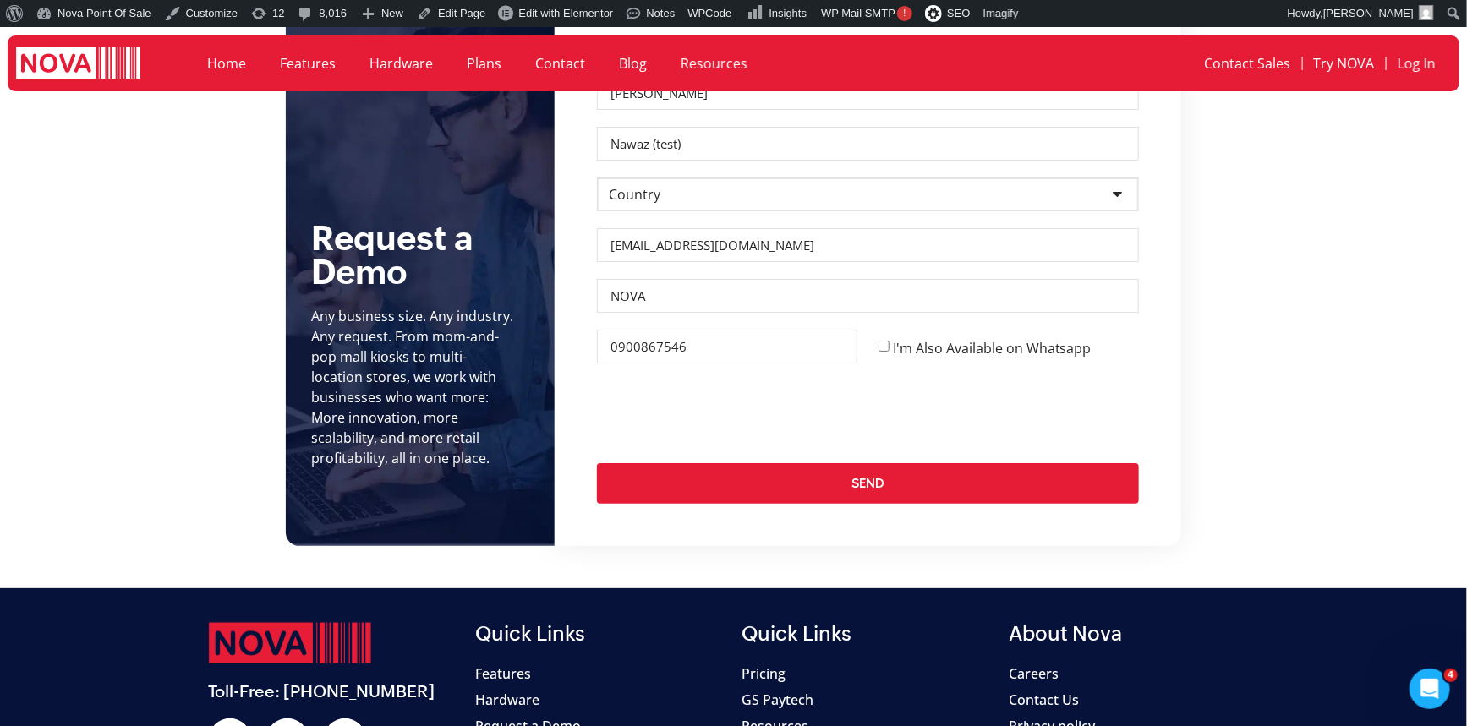
click at [745, 178] on select "Country [GEOGRAPHIC_DATA] [GEOGRAPHIC_DATA] [GEOGRAPHIC_DATA] [GEOGRAPHIC_DATA]…" at bounding box center [868, 195] width 542 height 34
select select "[GEOGRAPHIC_DATA]"
click at [597, 178] on select "Country [GEOGRAPHIC_DATA] [GEOGRAPHIC_DATA] [GEOGRAPHIC_DATA] [GEOGRAPHIC_DATA]…" at bounding box center [868, 195] width 542 height 34
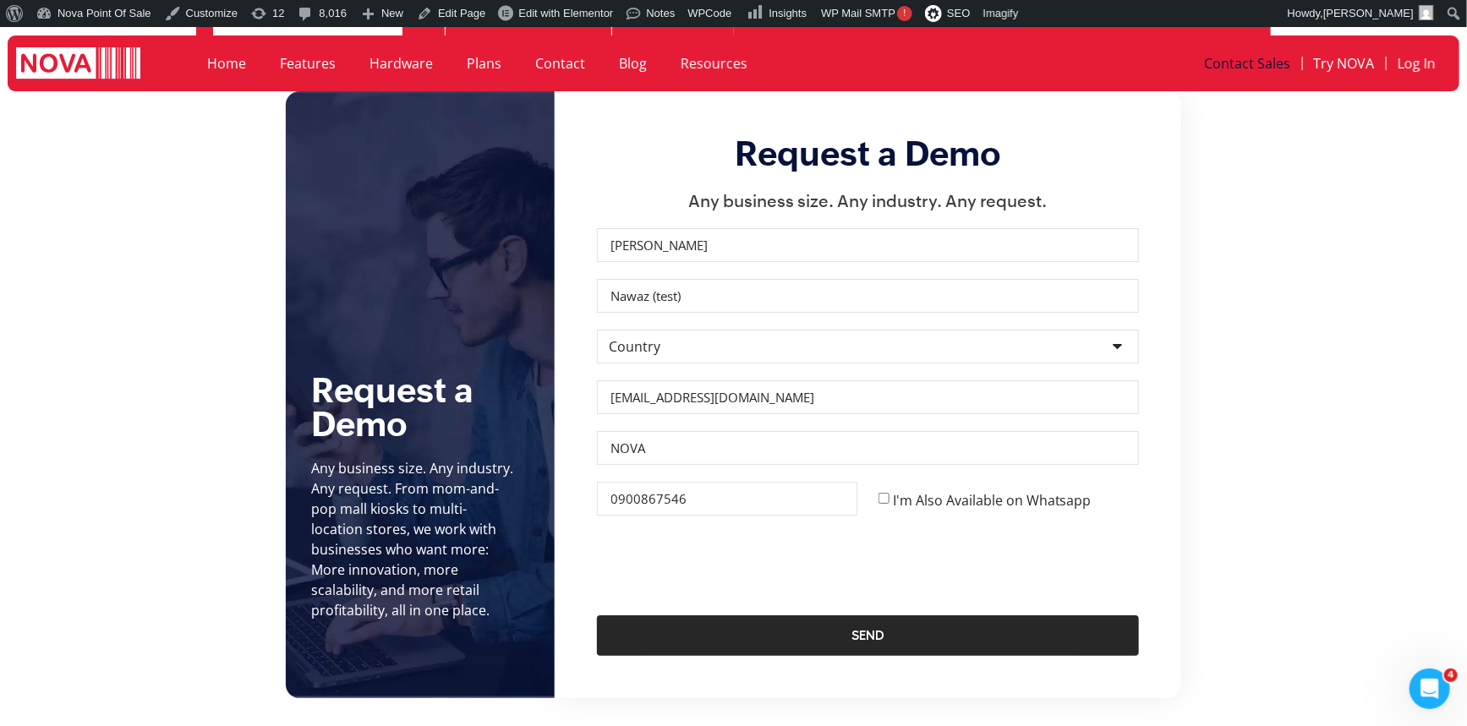
scroll to position [6221, 0]
click at [890, 630] on span "Send" at bounding box center [868, 637] width 474 height 14
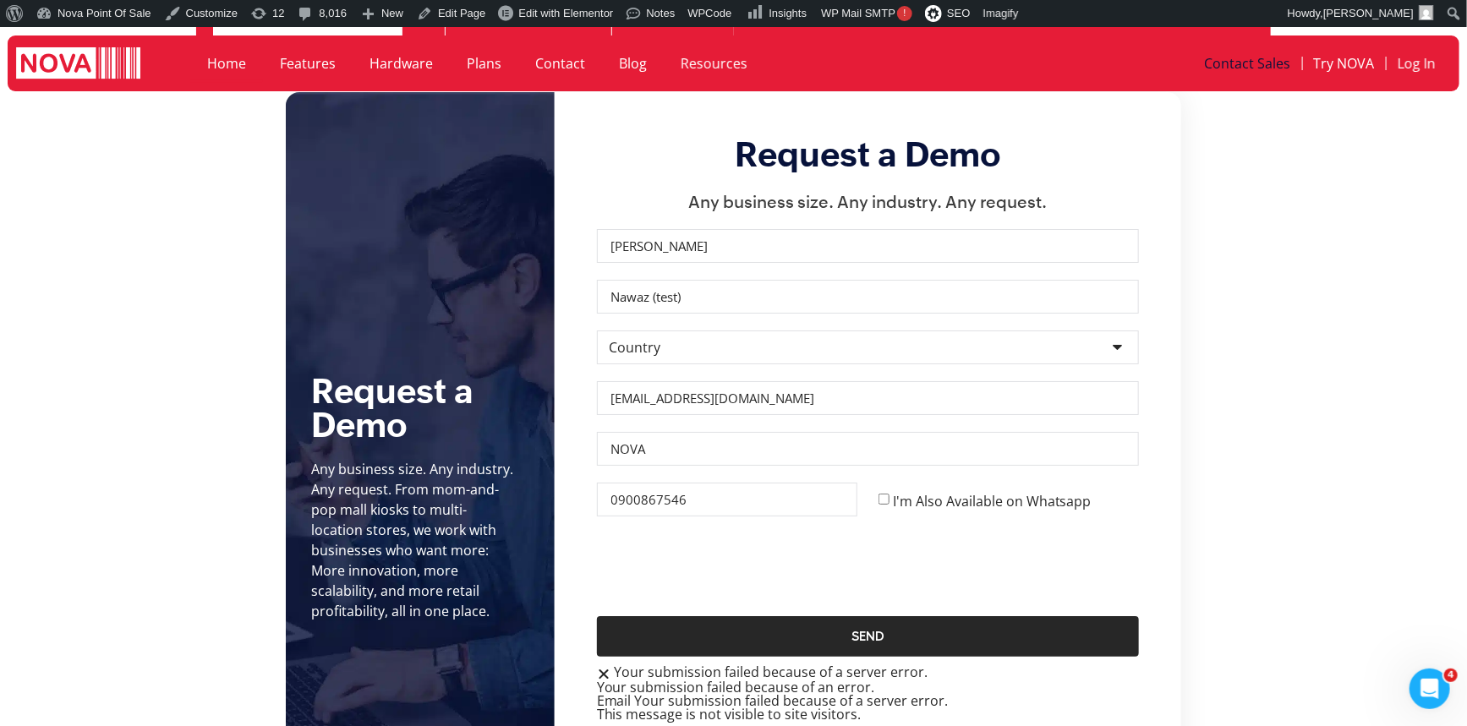
click at [877, 630] on span "Send" at bounding box center [867, 637] width 33 height 14
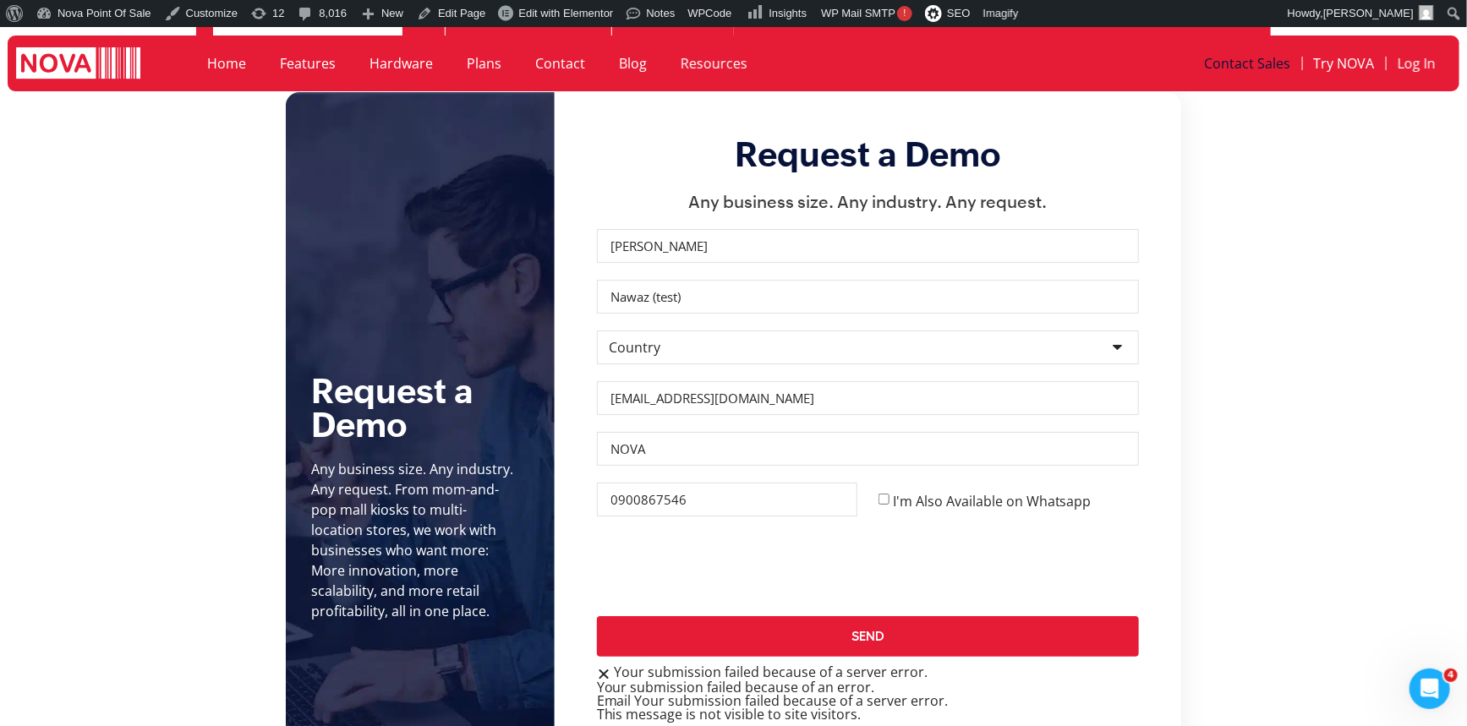
scroll to position [6298, 0]
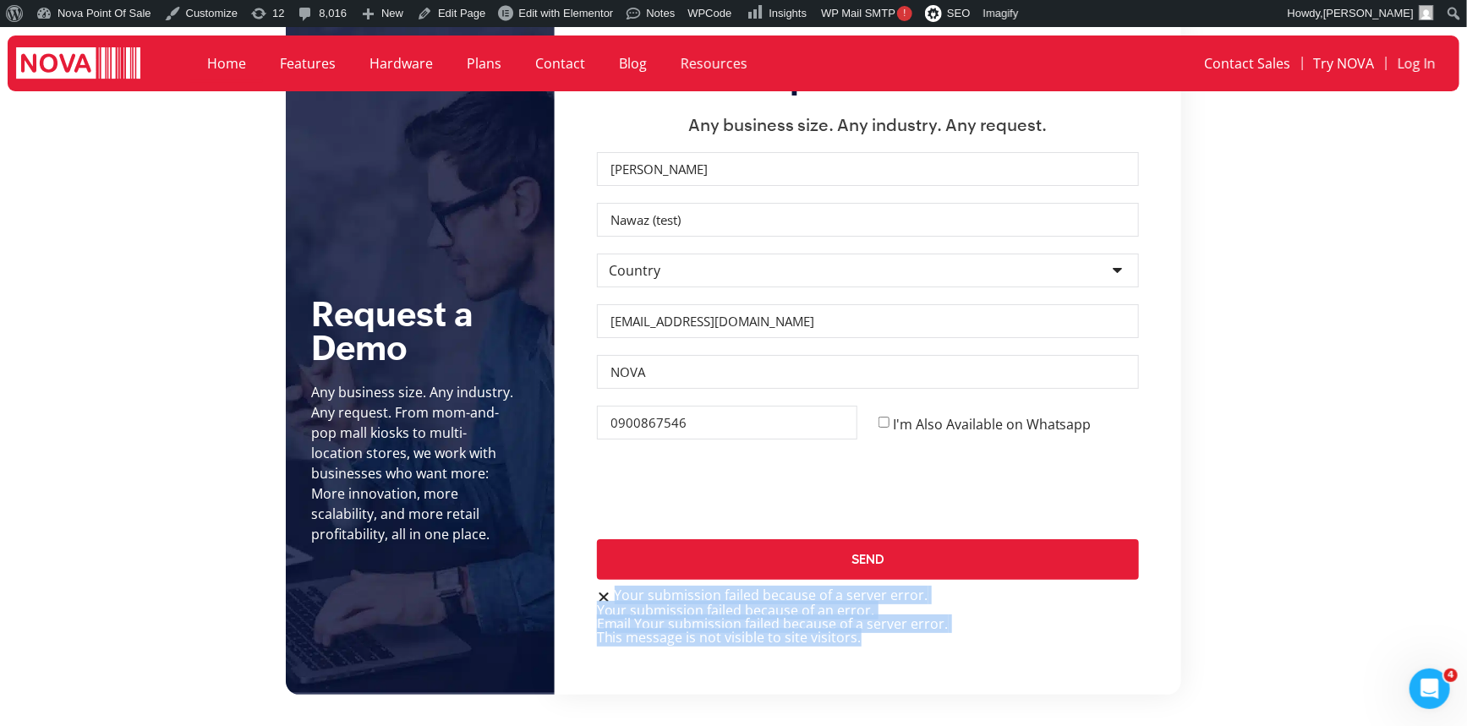
drag, startPoint x: 617, startPoint y: 558, endPoint x: 950, endPoint y: 600, distance: 335.7
click at [950, 600] on div "Your submission failed because of a server error. Your submission failed becaus…" at bounding box center [868, 616] width 542 height 56
click at [948, 614] on div "First Name Ali Last Name Nawaz (test) Country Country Afghanistan Albania Alger…" at bounding box center [868, 402] width 542 height 500
drag, startPoint x: 869, startPoint y: 601, endPoint x: 609, endPoint y: 559, distance: 263.8
click at [609, 588] on div "Your submission failed because of a server error. Your submission failed becaus…" at bounding box center [868, 616] width 542 height 56
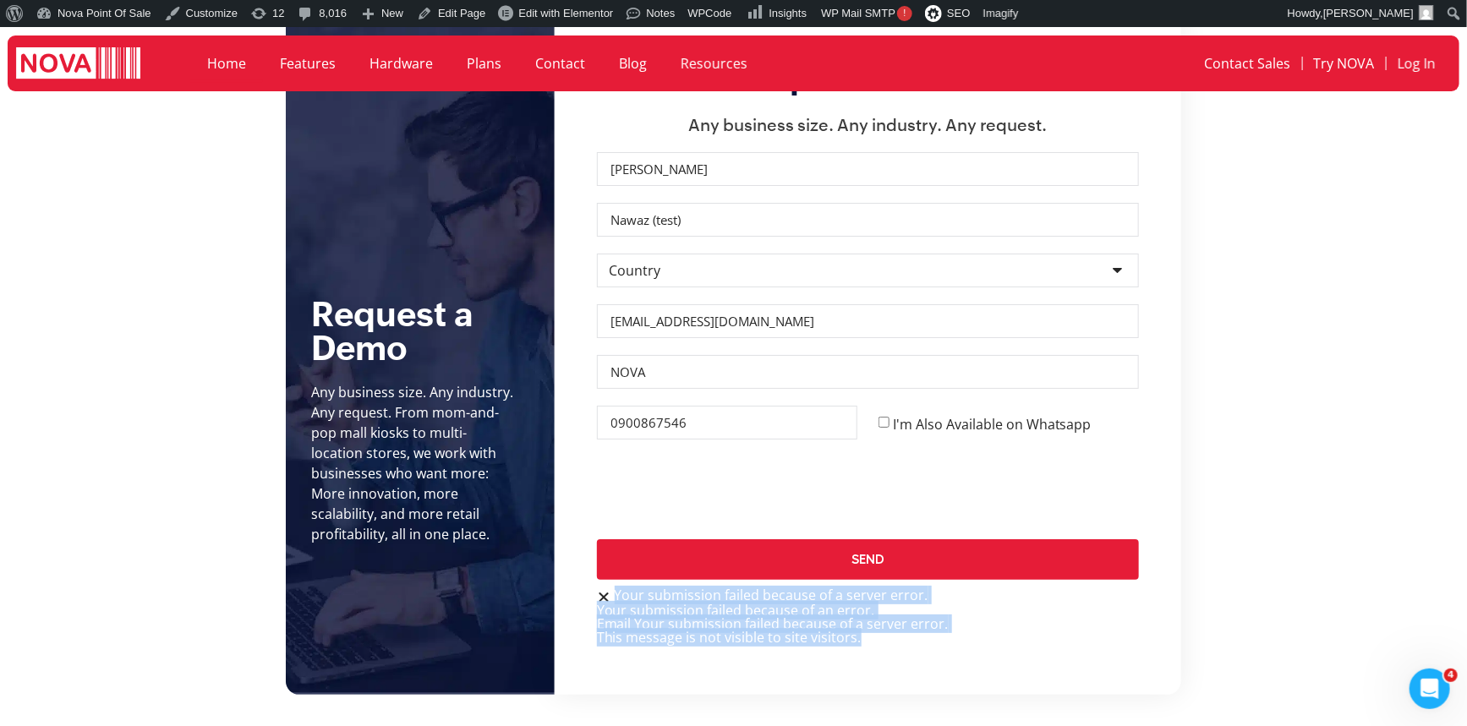
copy div "Your submission failed because of a server error. Your submission failed becaus…"
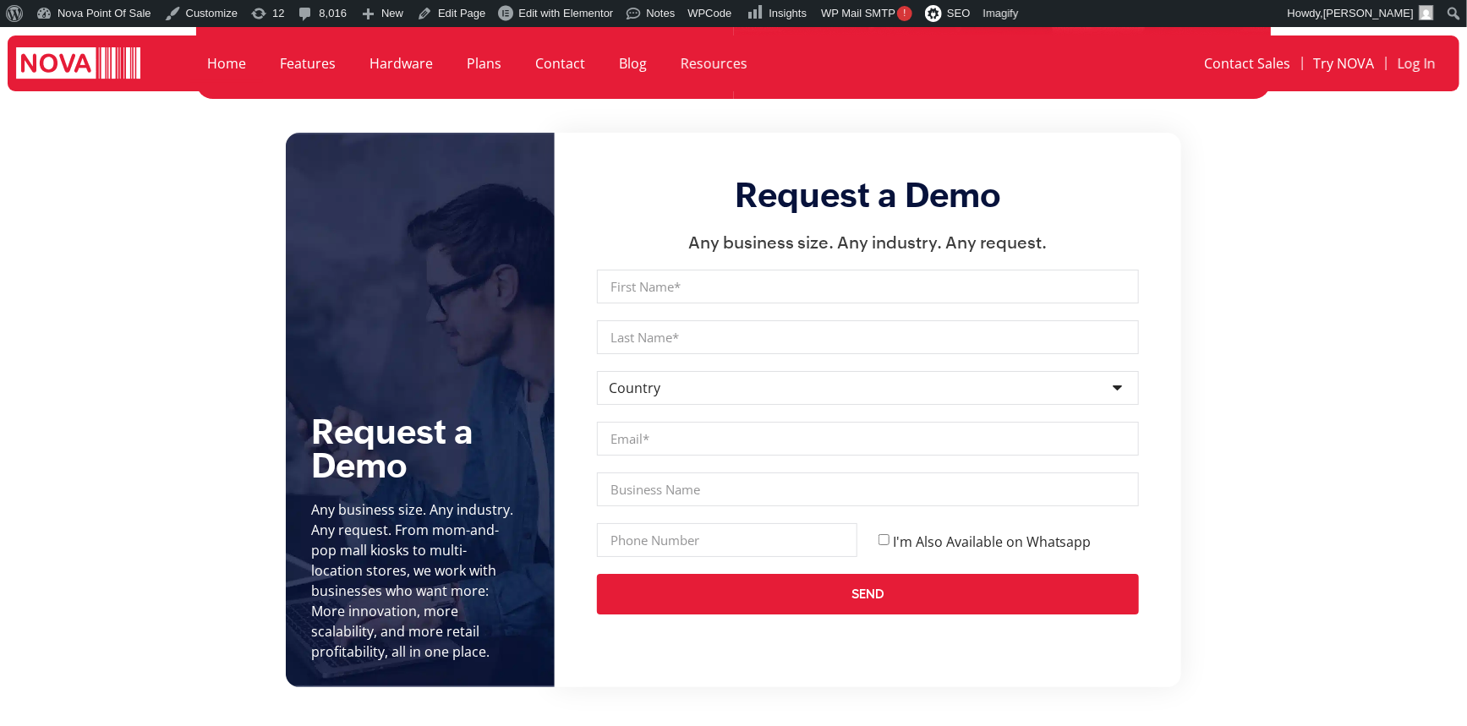
scroll to position [6222, 0]
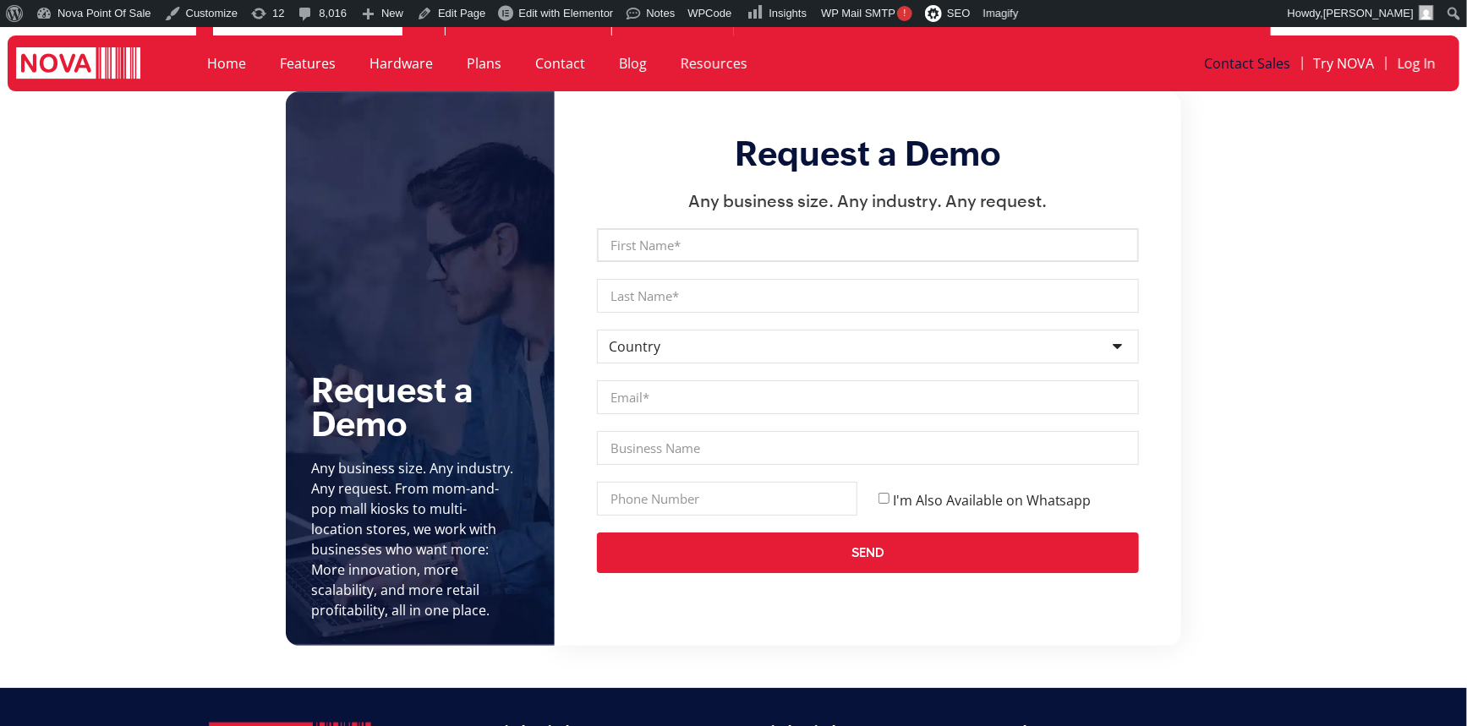
click at [651, 228] on input "First Name" at bounding box center [868, 245] width 542 height 34
type input "[PERSON_NAME]"
click at [639, 279] on input "Last Name" at bounding box center [868, 296] width 542 height 34
type input "Nawaz (test)"
drag, startPoint x: 651, startPoint y: 298, endPoint x: 675, endPoint y: 308, distance: 25.4
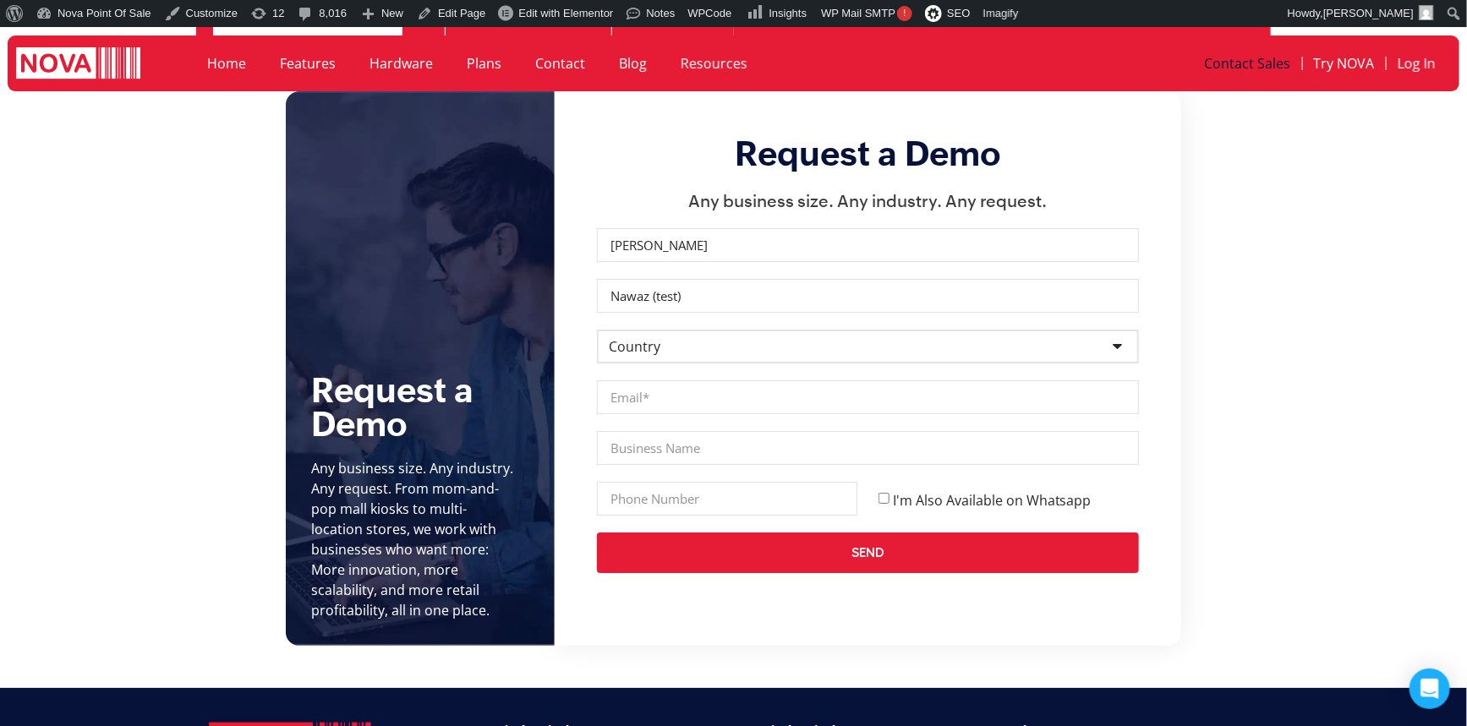
click at [651, 330] on select "Country [GEOGRAPHIC_DATA] [GEOGRAPHIC_DATA] [GEOGRAPHIC_DATA] [GEOGRAPHIC_DATA]…" at bounding box center [868, 347] width 542 height 34
select select "[GEOGRAPHIC_DATA]"
click at [597, 330] on select "Country [GEOGRAPHIC_DATA] [GEOGRAPHIC_DATA] [GEOGRAPHIC_DATA] [GEOGRAPHIC_DATA]…" at bounding box center [868, 347] width 542 height 34
click at [656, 380] on input "Email" at bounding box center [868, 397] width 542 height 34
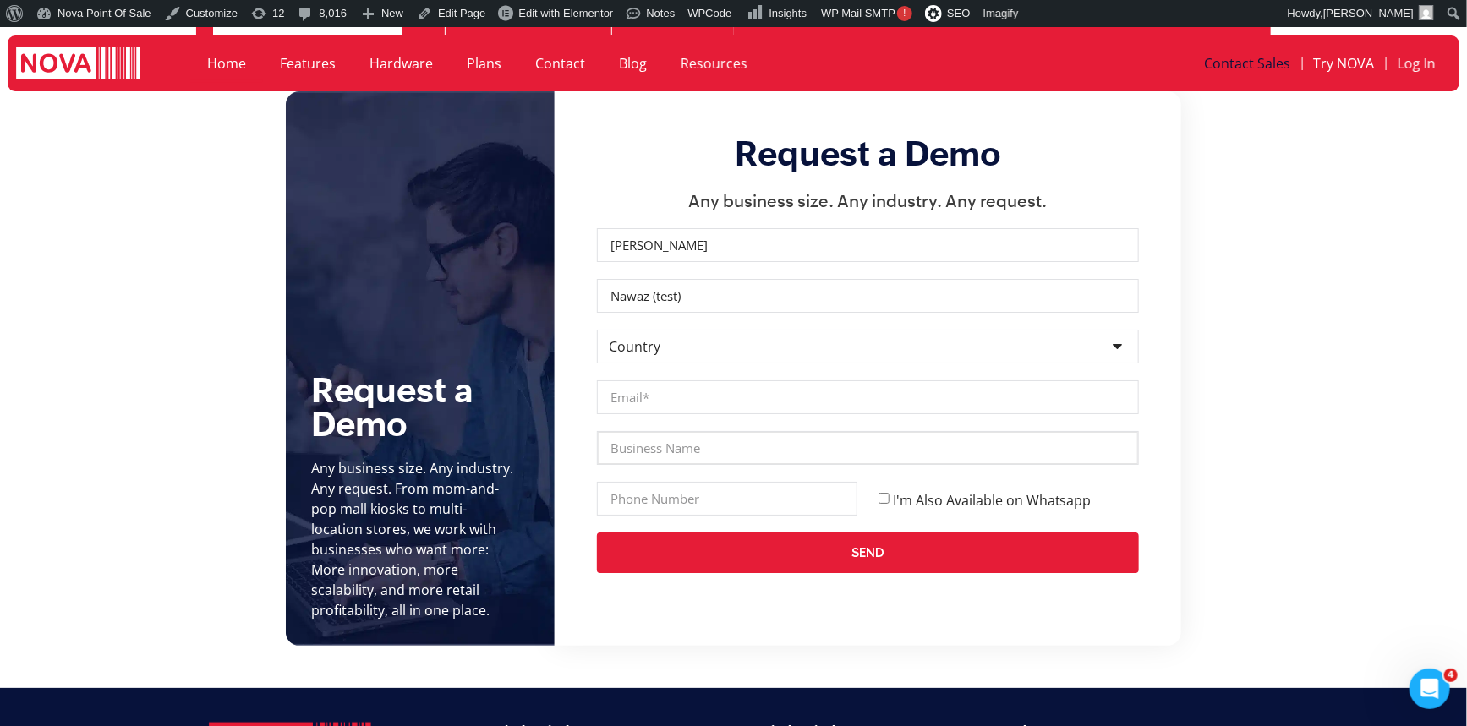
drag, startPoint x: 645, startPoint y: 410, endPoint x: 668, endPoint y: 411, distance: 22.8
click at [645, 431] on input "Business Name" at bounding box center [868, 448] width 542 height 34
type input "NOVA"
click at [661, 482] on input "Phone" at bounding box center [727, 499] width 260 height 34
type input "0900867546"
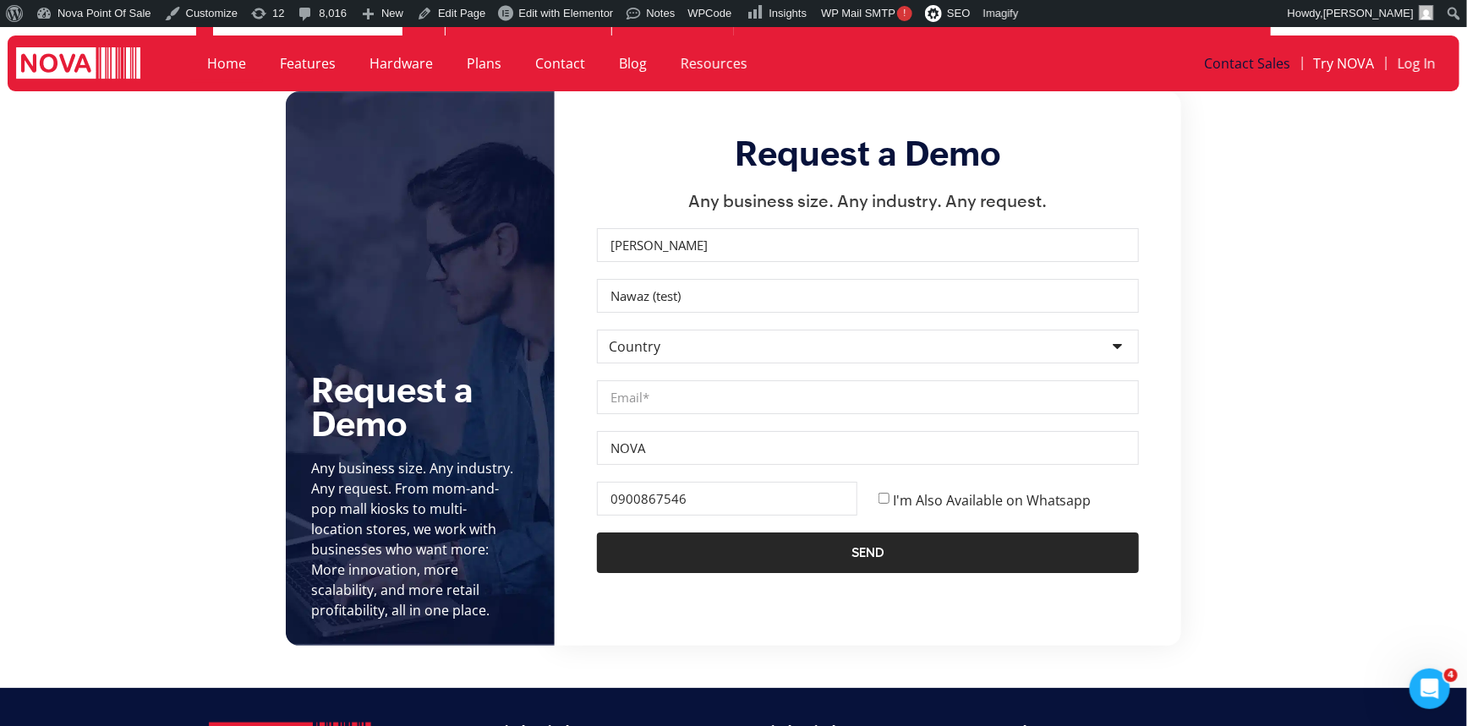
click at [869, 546] on span "Send" at bounding box center [867, 553] width 33 height 14
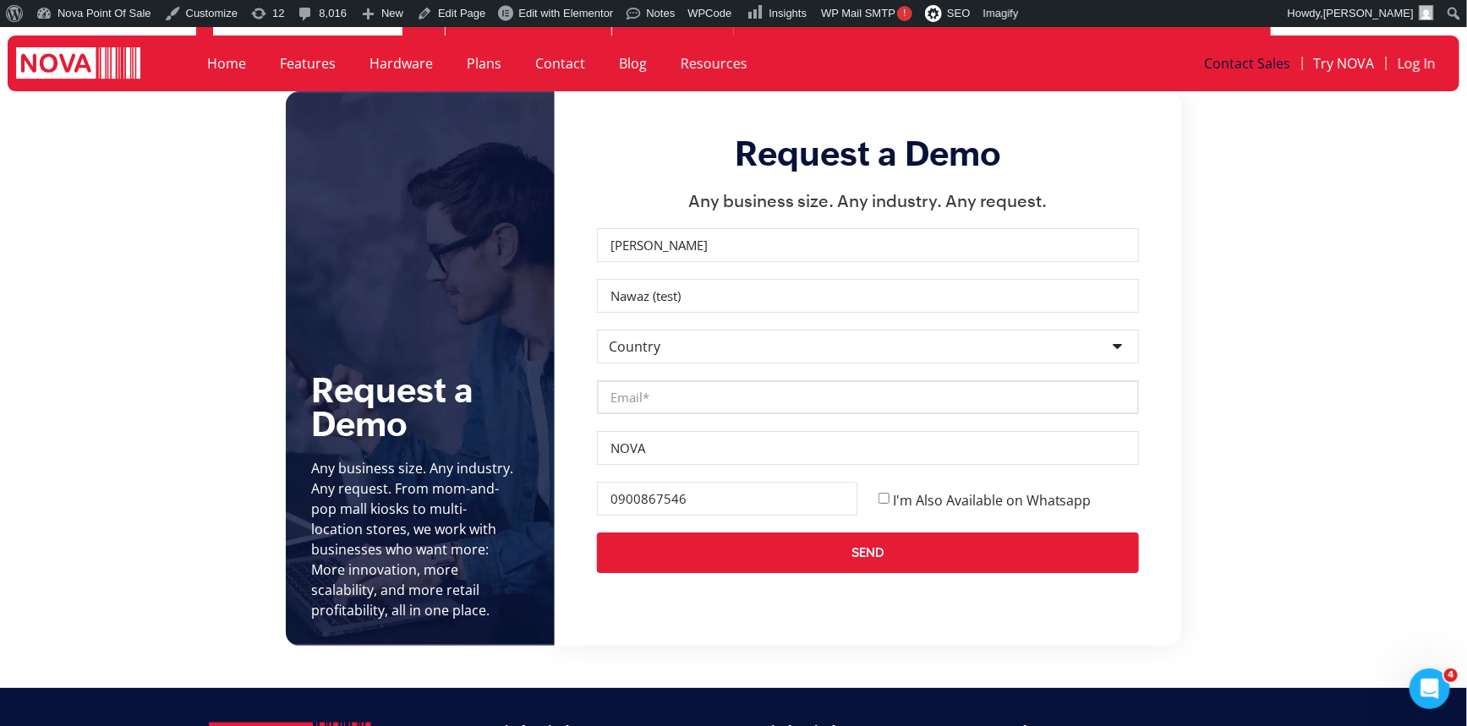
click at [675, 380] on input "Email" at bounding box center [868, 397] width 542 height 34
type input "ali@novapointofsale.com"
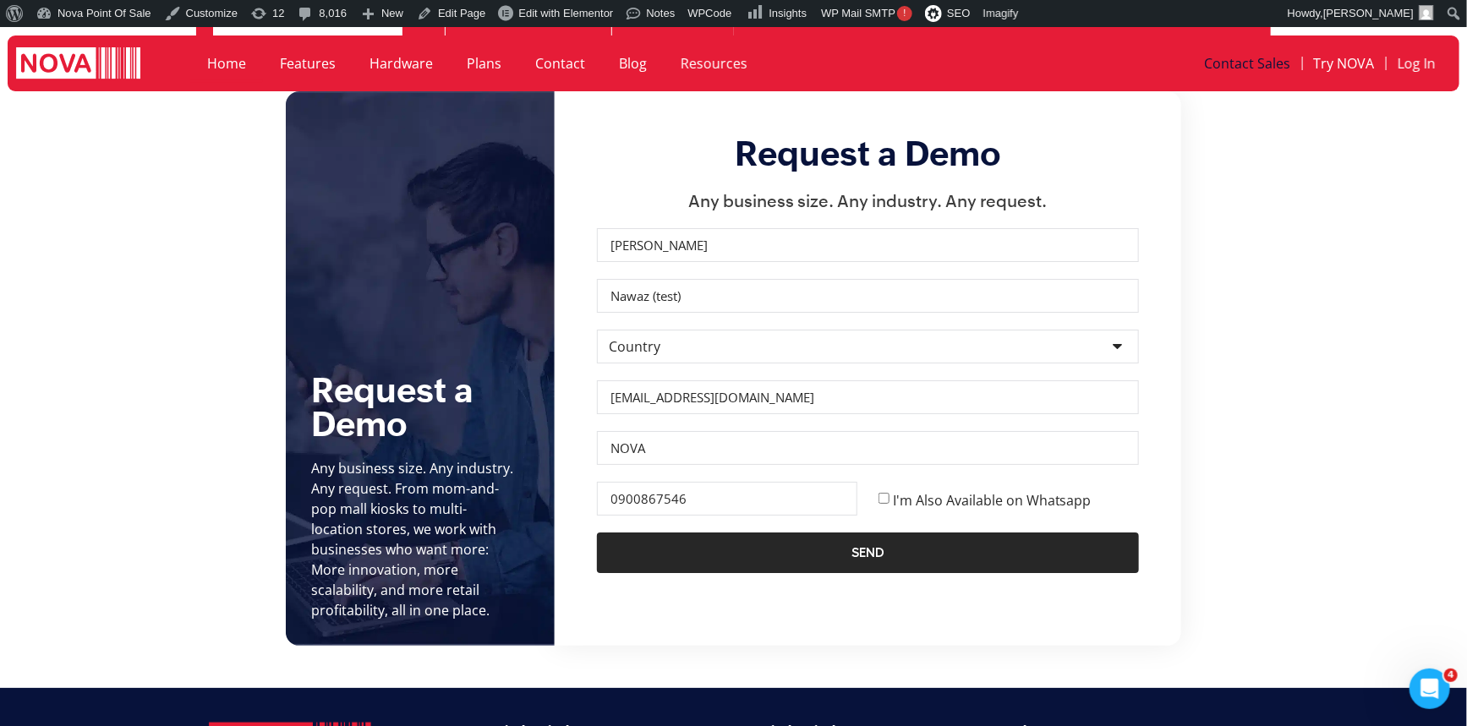
click at [868, 546] on span "Send" at bounding box center [867, 553] width 33 height 14
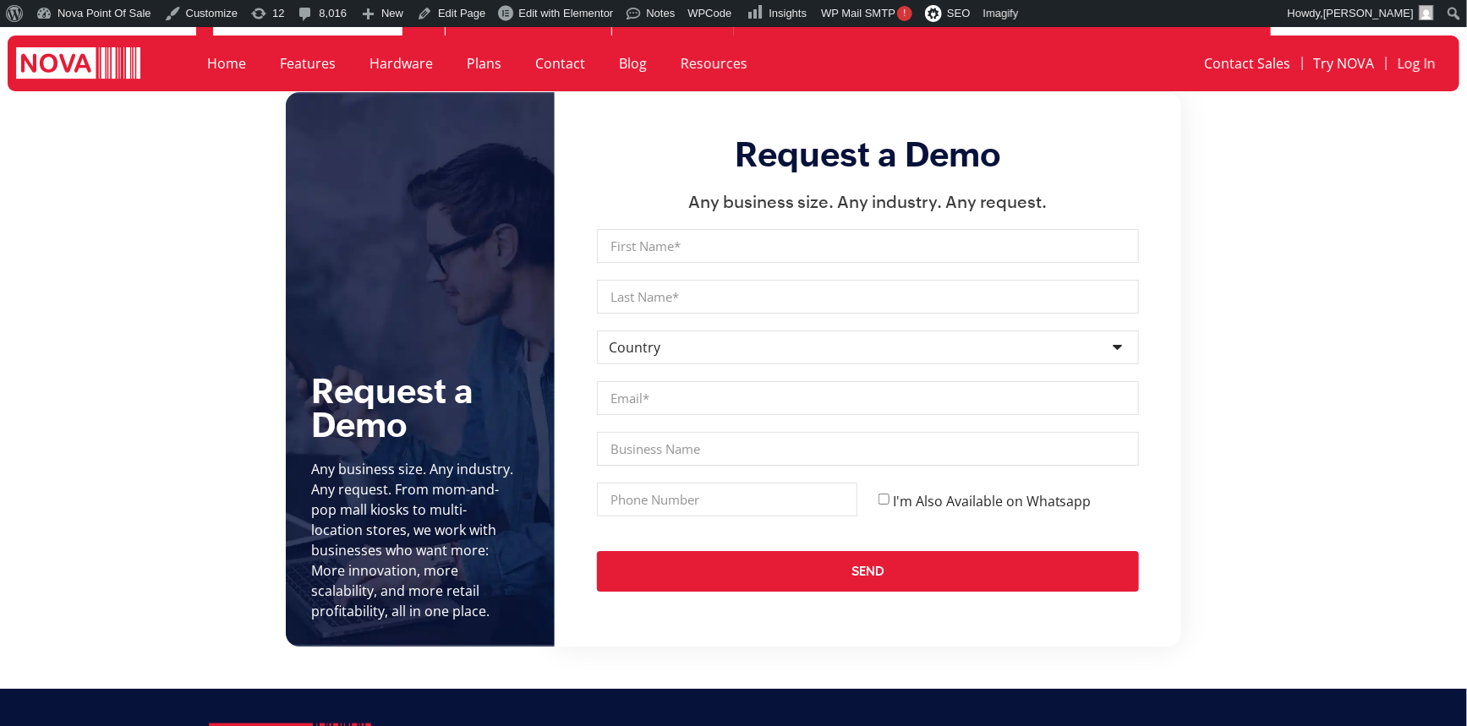
scroll to position [6222, 0]
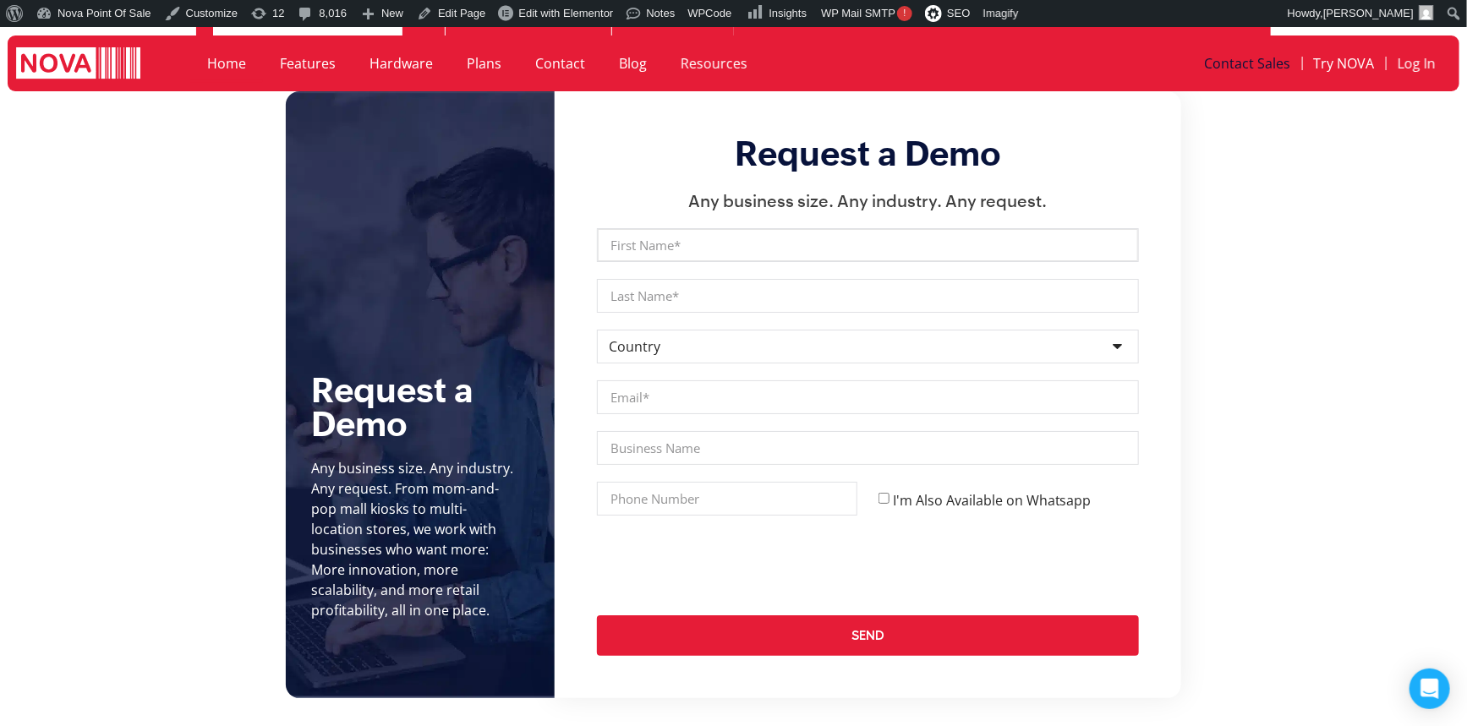
click at [675, 228] on input "First Name" at bounding box center [868, 245] width 542 height 34
type input "[PERSON_NAME]"
drag, startPoint x: 658, startPoint y: 261, endPoint x: 681, endPoint y: 268, distance: 24.6
click at [658, 279] on input "Last Name" at bounding box center [868, 296] width 542 height 34
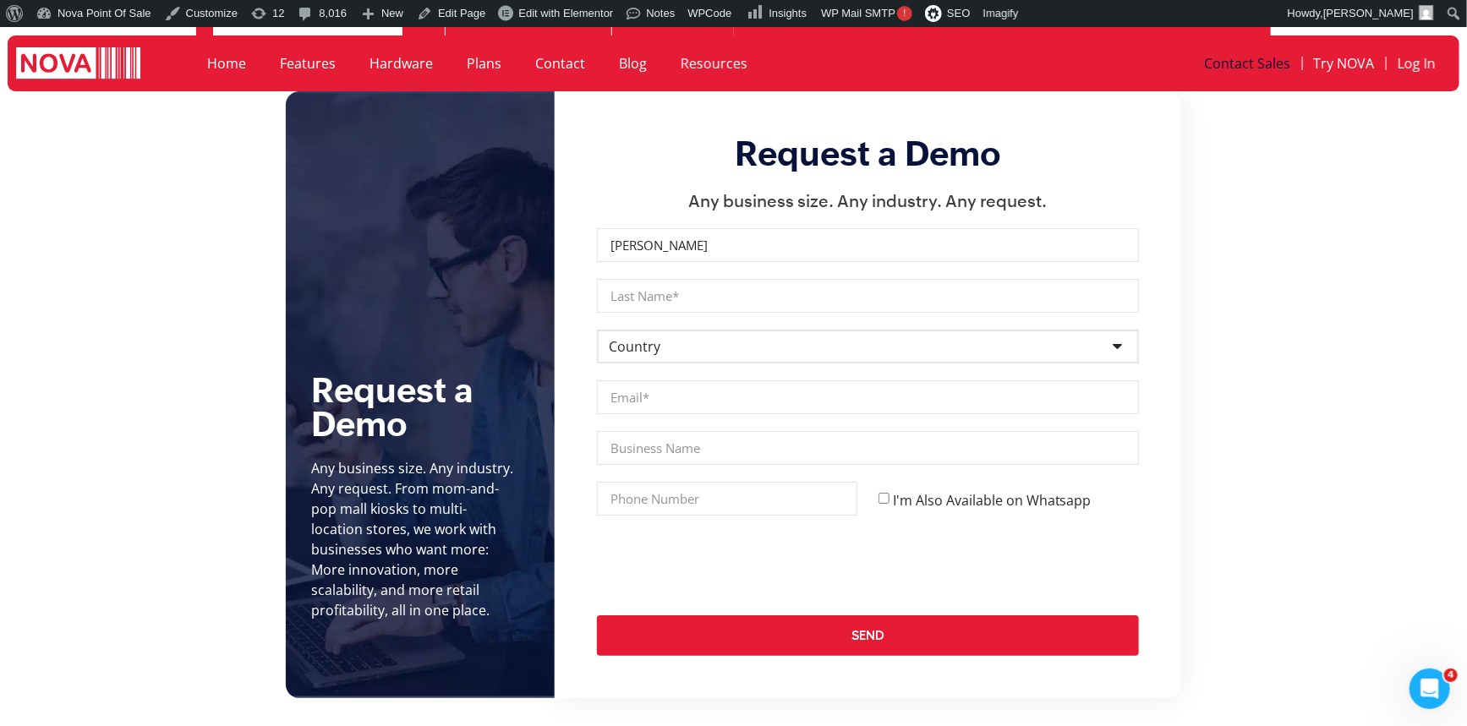
click at [642, 330] on select "Country [GEOGRAPHIC_DATA] [GEOGRAPHIC_DATA] [GEOGRAPHIC_DATA] [GEOGRAPHIC_DATA]…" at bounding box center [868, 347] width 542 height 34
select select "[GEOGRAPHIC_DATA]"
click at [597, 330] on select "Country [GEOGRAPHIC_DATA] [GEOGRAPHIC_DATA] [GEOGRAPHIC_DATA] [GEOGRAPHIC_DATA]…" at bounding box center [868, 347] width 542 height 34
click at [679, 380] on input "Email" at bounding box center [868, 397] width 542 height 34
click at [653, 431] on input "Business Name" at bounding box center [868, 448] width 542 height 34
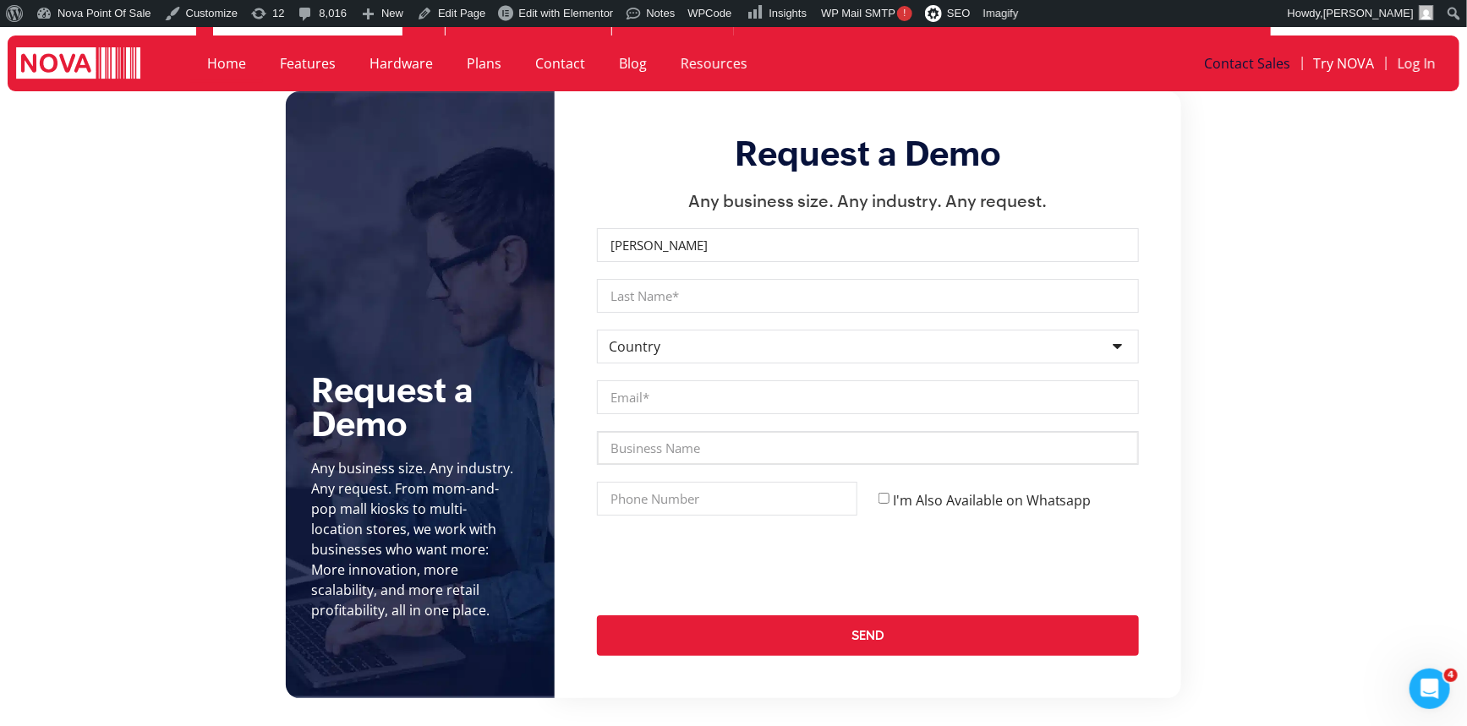
type input "NOVA"
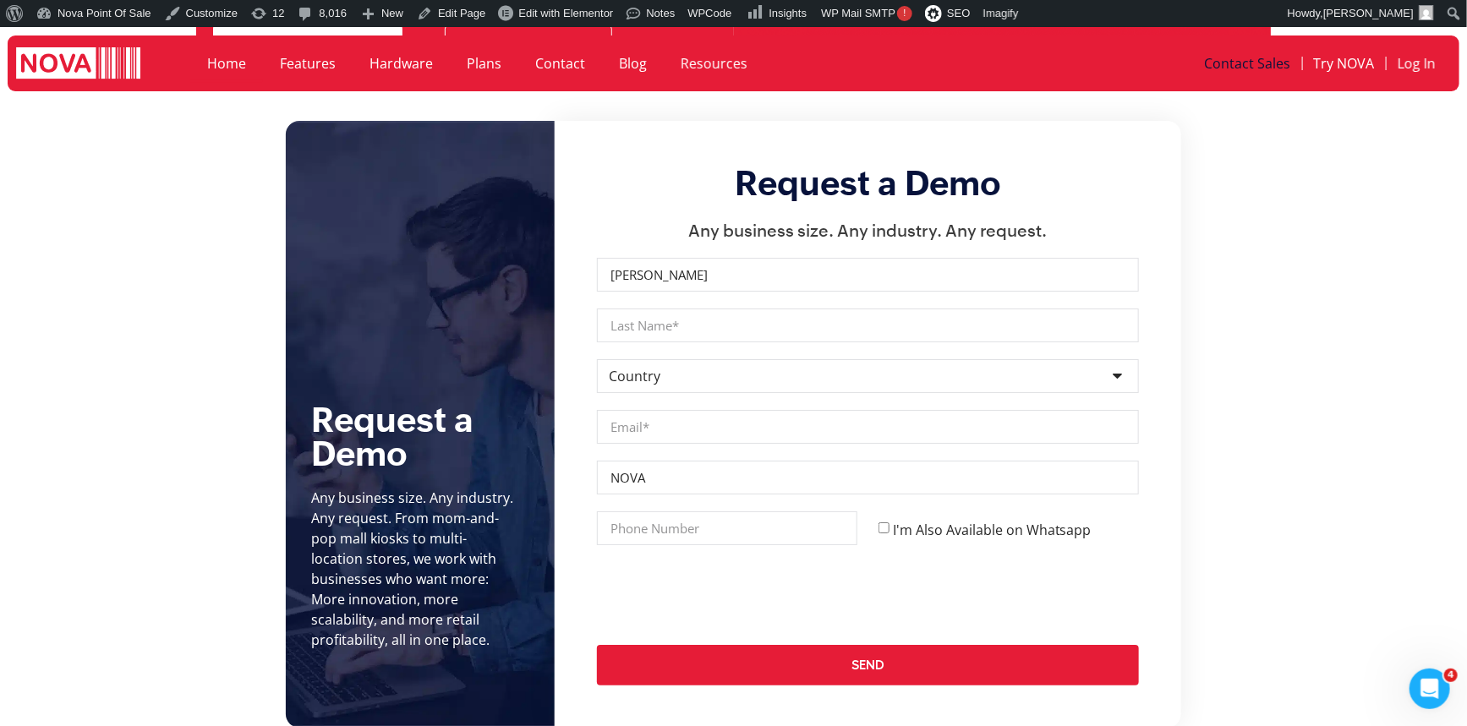
scroll to position [6222, 0]
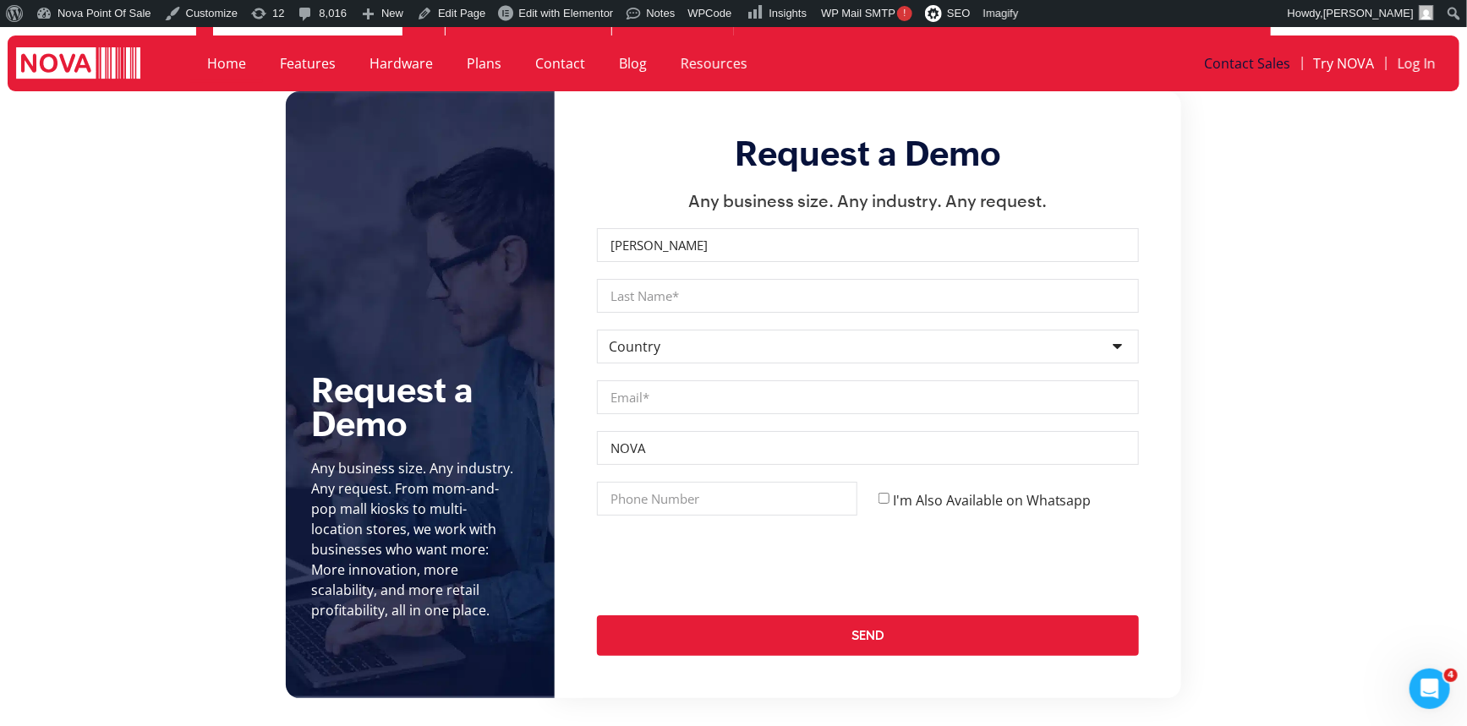
click at [1348, 512] on section "Request a Demo Any business size. Any industry. Any request. From mom-and-pop m…" at bounding box center [733, 394] width 1467 height 607
